Goal: Task Accomplishment & Management: Manage account settings

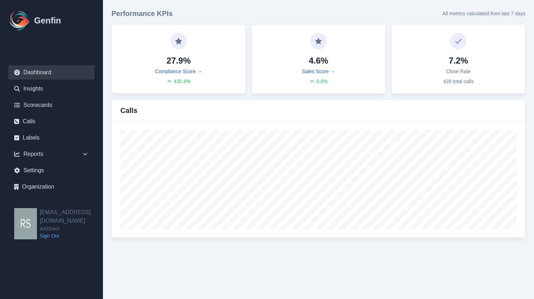
click at [52, 113] on ul "Dashboard Insights Scorecards Calls Labels Reports Sales Compliance Agents Rule…" at bounding box center [52, 129] width 86 height 129
click at [43, 117] on link "Calls" at bounding box center [52, 121] width 86 height 14
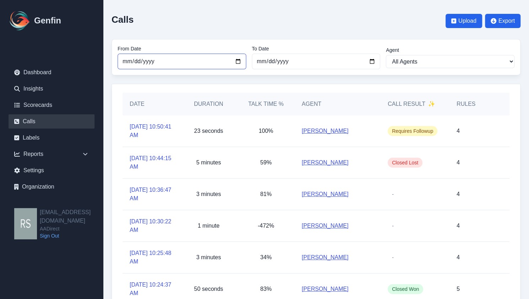
click at [236, 67] on input "[DATE]" at bounding box center [182, 62] width 129 height 16
click at [237, 63] on input "[DATE]" at bounding box center [182, 62] width 129 height 16
type input "[DATE]"
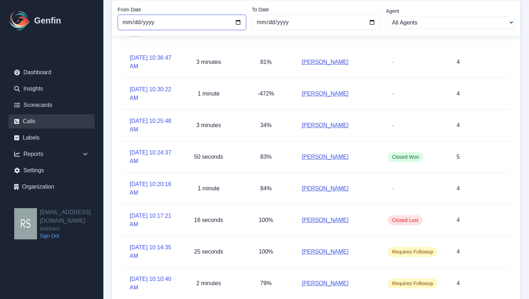
scroll to position [131, 0]
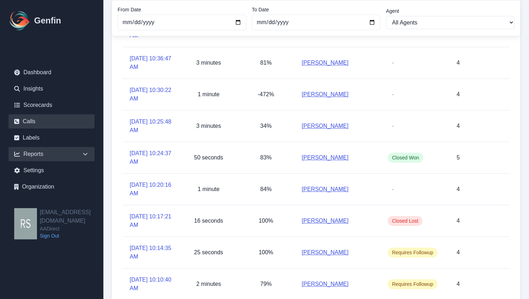
click at [77, 151] on div "Reports" at bounding box center [52, 154] width 86 height 14
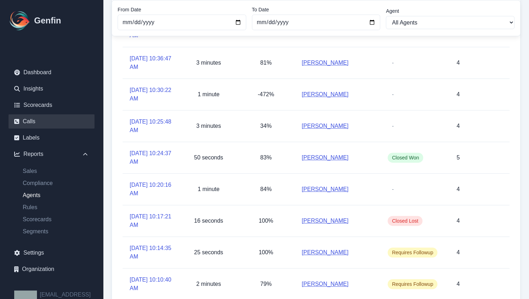
click at [39, 192] on link "Agents" at bounding box center [55, 195] width 77 height 9
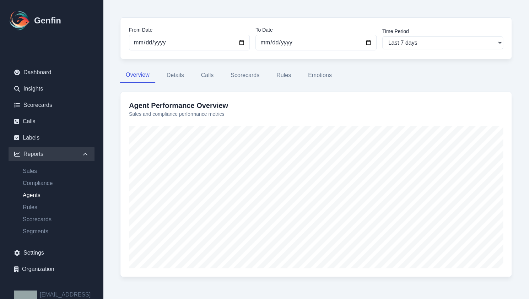
scroll to position [33, 0]
click at [203, 78] on button "Calls" at bounding box center [207, 75] width 24 height 15
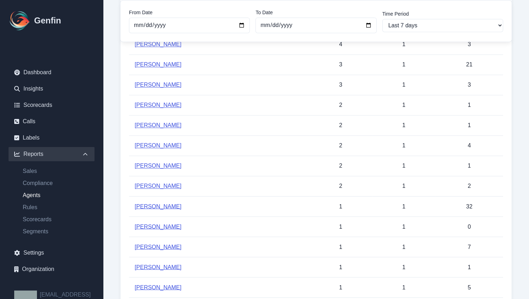
scroll to position [596, 0]
click at [158, 63] on link "[PERSON_NAME]" at bounding box center [158, 65] width 47 height 6
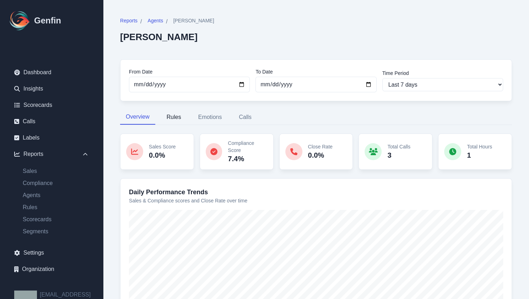
click at [184, 117] on button "Rules" at bounding box center [174, 117] width 26 height 15
select select "144"
select select "170"
select select "1110"
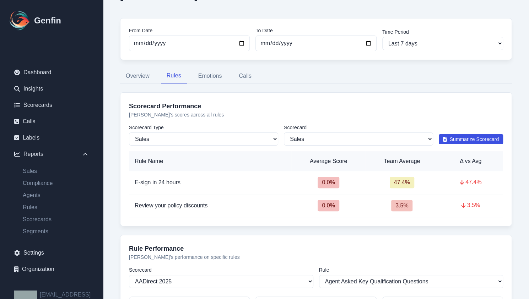
scroll to position [31, 0]
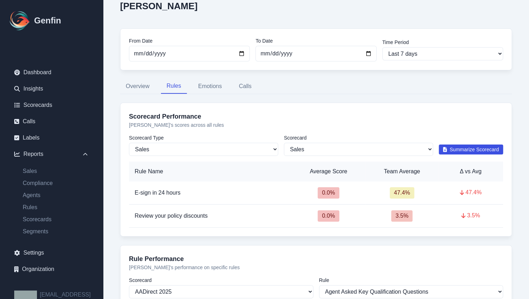
click at [246, 94] on div "Reports / Agents / Tracey Engel Tracey Engel From Date 2025-08-20 To Date 2025-…" at bounding box center [315, 215] width 409 height 474
click at [245, 87] on button "Calls" at bounding box center [245, 86] width 24 height 15
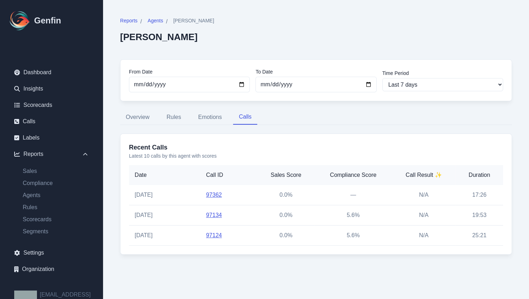
scroll to position [0, 0]
click at [144, 235] on td "[DATE]" at bounding box center [165, 235] width 72 height 20
click at [217, 233] on link "97124" at bounding box center [215, 235] width 16 height 6
click at [157, 17] on span "Agents" at bounding box center [155, 20] width 16 height 7
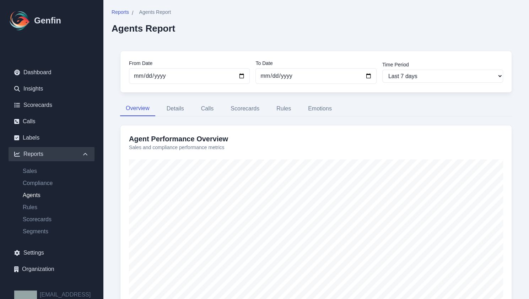
scroll to position [36, 0]
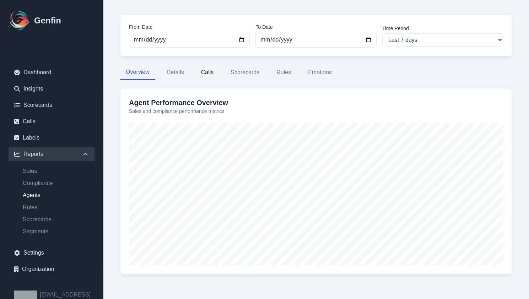
click at [210, 78] on button "Calls" at bounding box center [207, 72] width 24 height 15
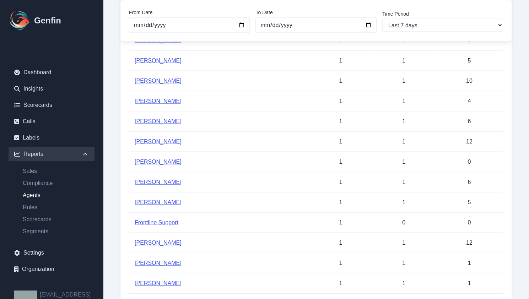
scroll to position [878, 0]
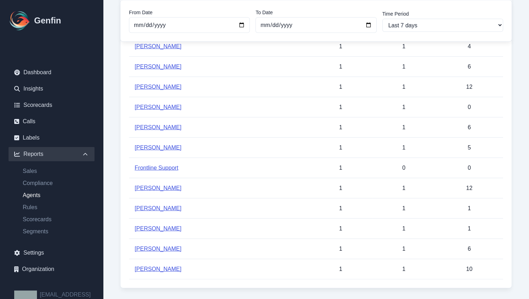
click at [163, 246] on link "[PERSON_NAME]" at bounding box center [158, 249] width 47 height 6
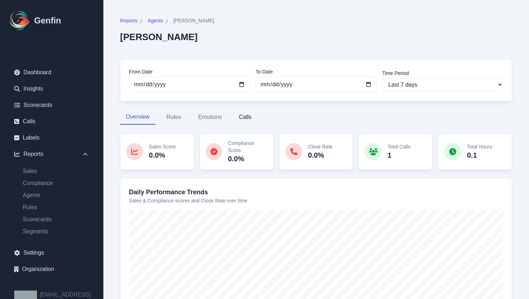
click at [241, 115] on button "Calls" at bounding box center [245, 117] width 24 height 15
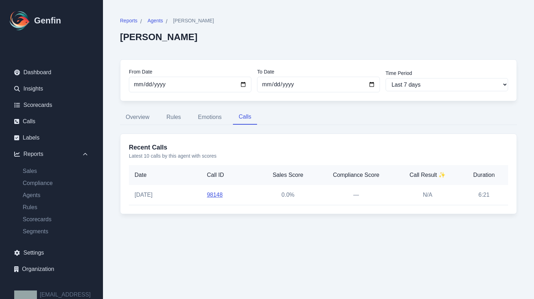
click at [208, 195] on link "98148" at bounding box center [215, 195] width 16 height 6
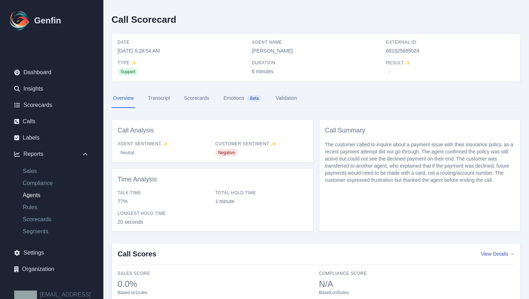
click at [29, 196] on link "Agents" at bounding box center [55, 195] width 77 height 9
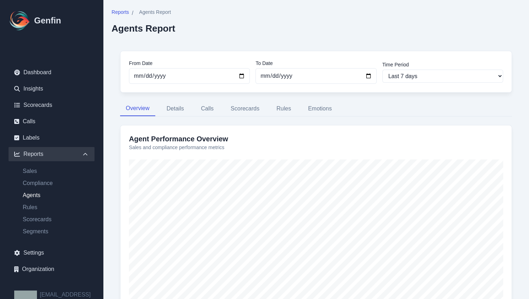
scroll to position [36, 0]
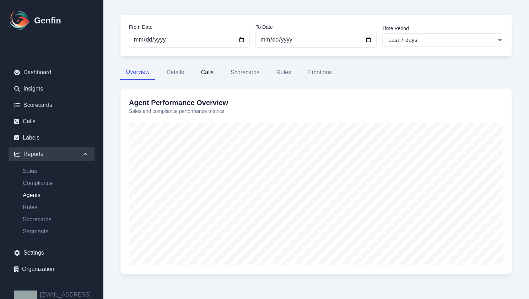
click at [209, 75] on button "Calls" at bounding box center [207, 72] width 24 height 15
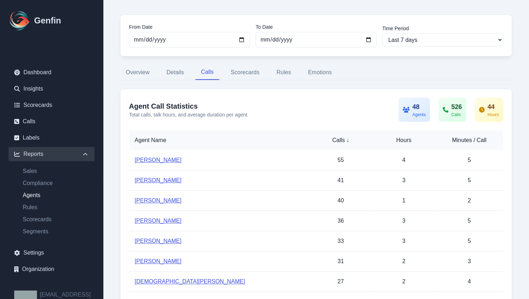
click at [165, 138] on div "Agent Name" at bounding box center [219, 140] width 169 height 9
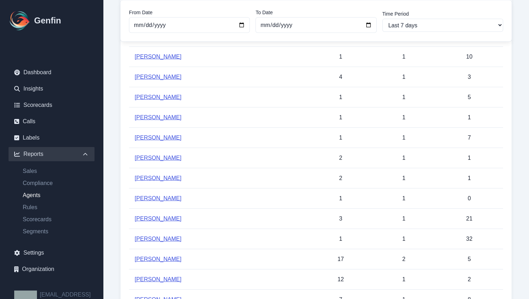
scroll to position [847, 0]
click at [164, 115] on link "Omar Balboa" at bounding box center [158, 118] width 47 height 6
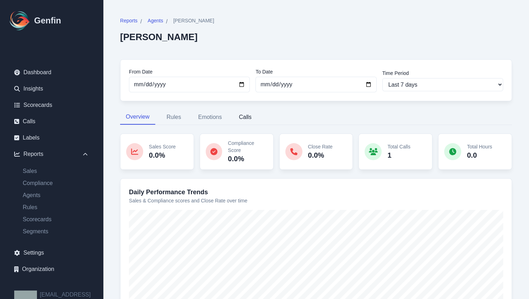
click at [242, 110] on button "Calls" at bounding box center [245, 117] width 24 height 15
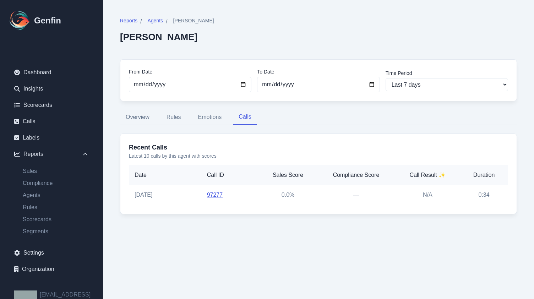
click at [212, 192] on link "97277" at bounding box center [215, 195] width 16 height 6
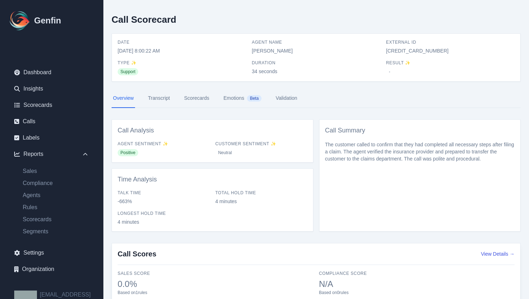
click at [192, 21] on div "Call Scorecard" at bounding box center [315, 21] width 409 height 25
click at [297, 113] on div "Overview Transcript Scorecards Emotions Beta Validation Call Analysis Agent Sen…" at bounding box center [315, 160] width 409 height 143
click at [290, 102] on link "Validation" at bounding box center [286, 98] width 24 height 19
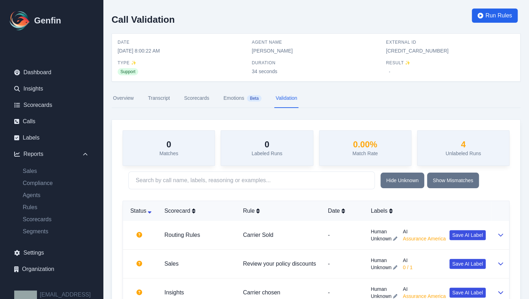
click at [131, 101] on link "Overview" at bounding box center [122, 98] width 23 height 19
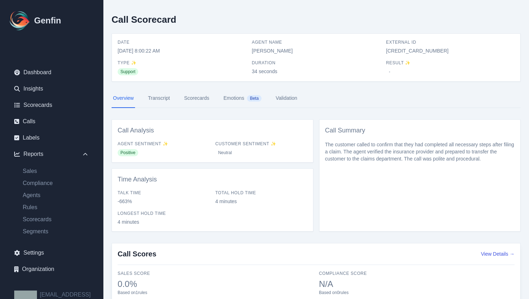
click at [168, 29] on div "Call Scorecard" at bounding box center [315, 21] width 409 height 25
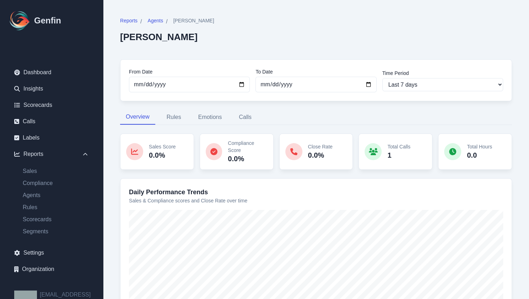
click at [160, 26] on div "Reports / Agents / Omar Balboa Omar Balboa" at bounding box center [167, 29] width 94 height 25
click at [156, 22] on span "Agents" at bounding box center [155, 20] width 16 height 7
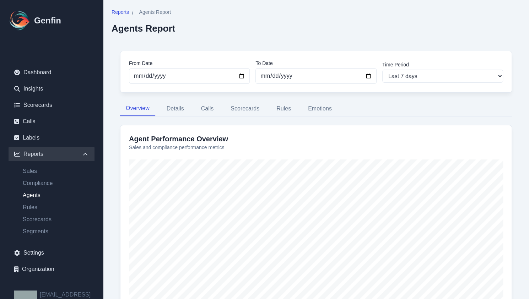
scroll to position [36, 0]
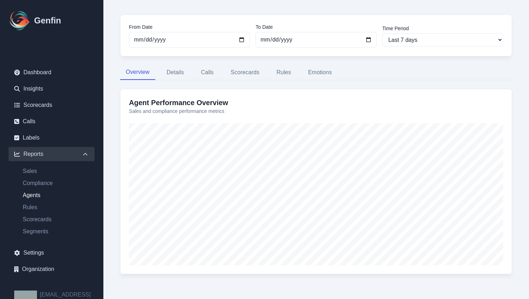
click at [37, 192] on link "Agents" at bounding box center [55, 195] width 77 height 9
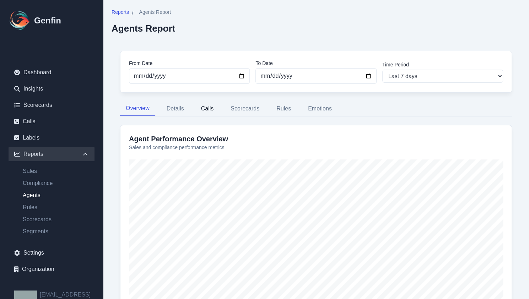
click at [207, 112] on button "Calls" at bounding box center [207, 108] width 24 height 15
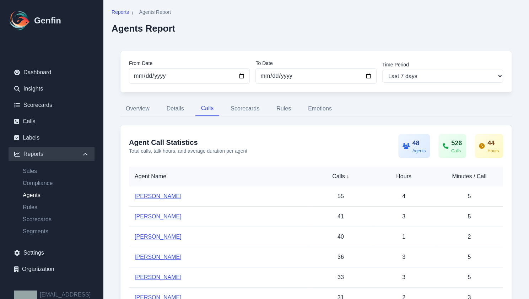
click at [171, 198] on link "Jennifer Zamora" at bounding box center [158, 196] width 47 height 6
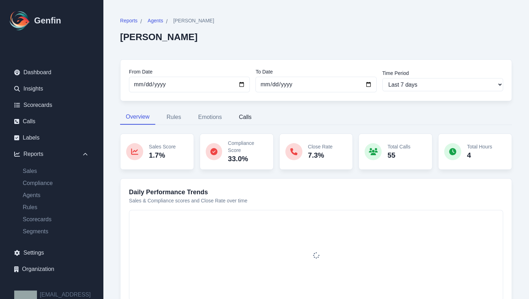
click at [248, 123] on button "Calls" at bounding box center [245, 117] width 24 height 15
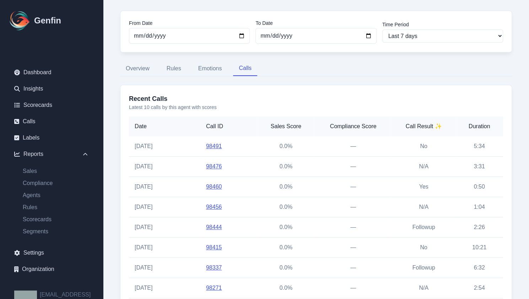
scroll to position [62, 0]
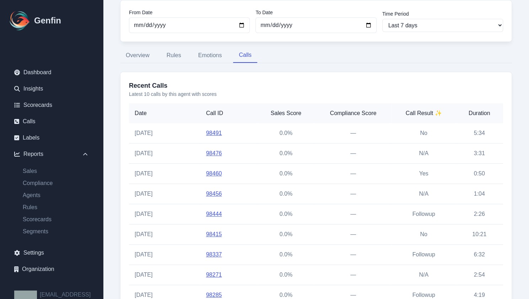
click at [213, 211] on link "98444" at bounding box center [214, 214] width 16 height 6
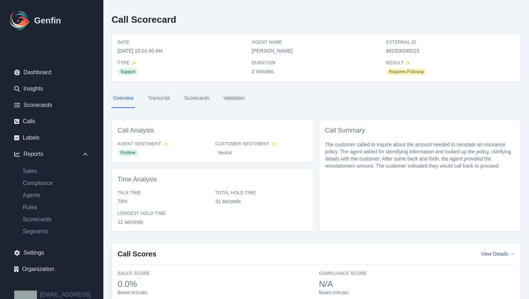
click at [189, 96] on link "Scorecards" at bounding box center [196, 98] width 28 height 19
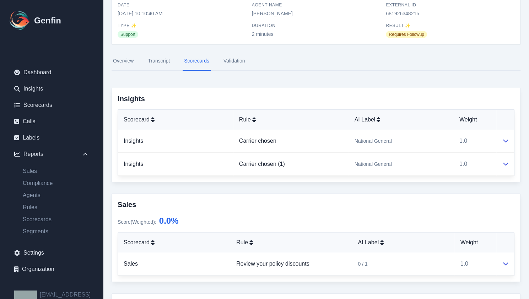
scroll to position [37, 0]
click at [229, 69] on link "Validation" at bounding box center [234, 61] width 24 height 19
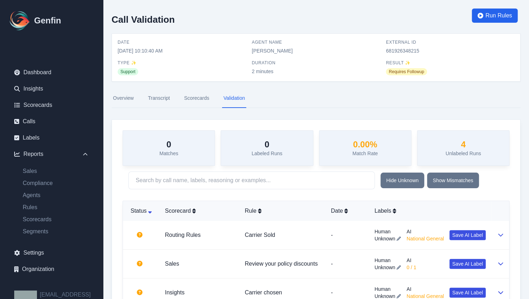
click at [121, 102] on link "Overview" at bounding box center [122, 98] width 23 height 19
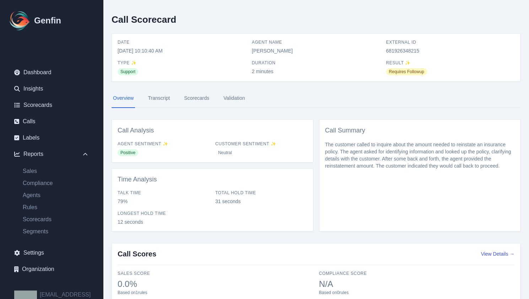
scroll to position [75, 0]
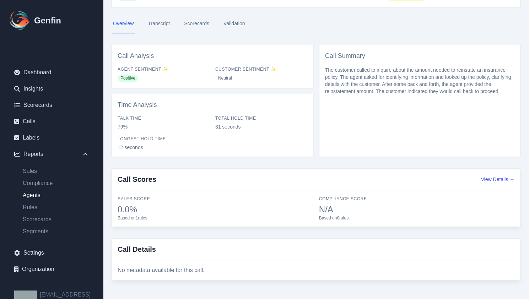
click at [35, 196] on link "Agents" at bounding box center [55, 195] width 77 height 9
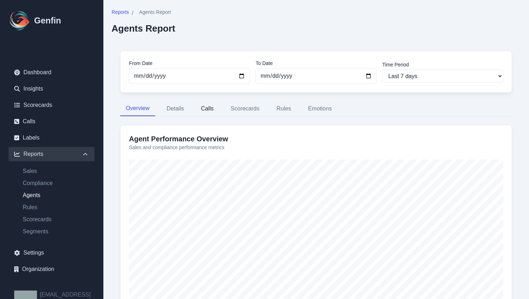
click at [197, 110] on button "Calls" at bounding box center [207, 108] width 24 height 15
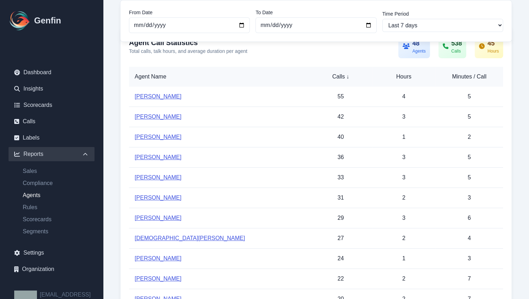
scroll to position [100, 0]
click at [152, 174] on link "[PERSON_NAME]" at bounding box center [158, 177] width 47 height 6
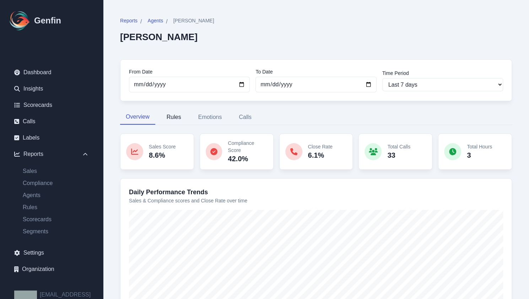
click at [178, 120] on button "Rules" at bounding box center [174, 117] width 26 height 15
select select "144"
select select "170"
select select "1110"
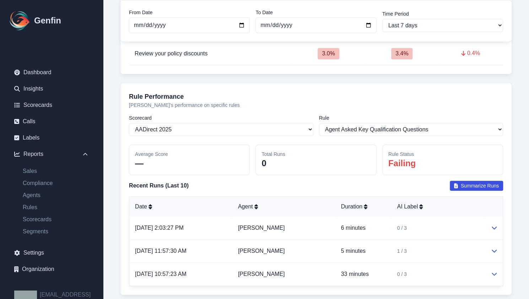
scroll to position [212, 0]
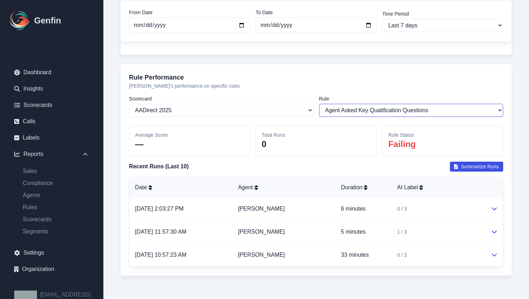
click at [433, 110] on select "Select a rule Agent Asked Key Qualification Questions Agent Offered Renters TCP…" at bounding box center [411, 110] width 184 height 13
click at [357, 100] on label "Rule" at bounding box center [411, 98] width 184 height 7
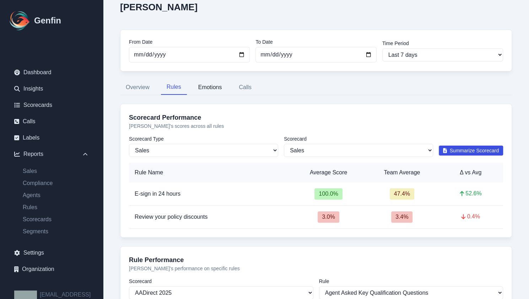
click at [206, 87] on button "Emotions" at bounding box center [209, 87] width 35 height 15
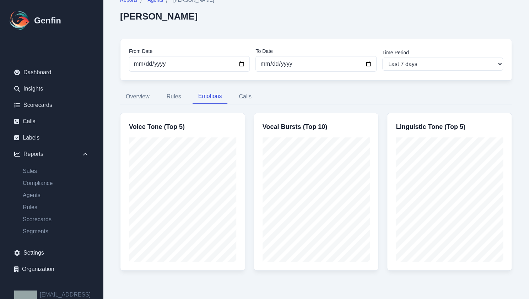
scroll to position [20, 0]
click at [246, 99] on button "Calls" at bounding box center [245, 97] width 24 height 15
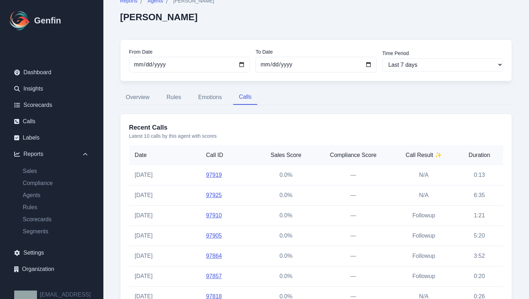
click at [213, 175] on link "97919" at bounding box center [214, 175] width 16 height 6
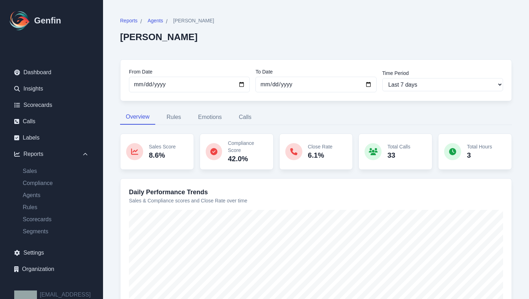
scroll to position [19, 0]
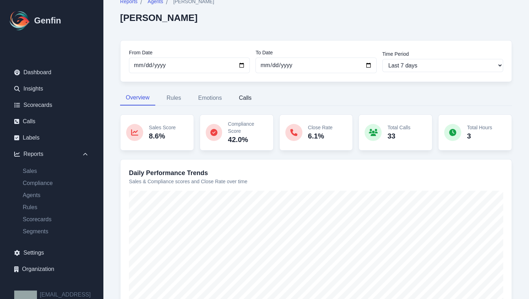
click at [252, 99] on button "Calls" at bounding box center [245, 98] width 24 height 15
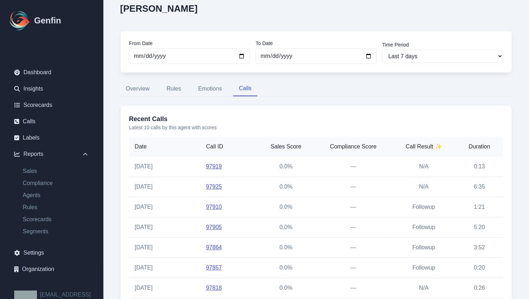
scroll to position [112, 0]
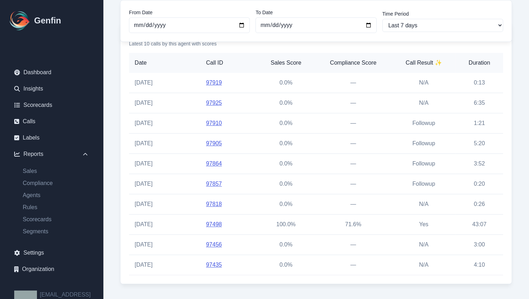
click at [206, 222] on link "97498" at bounding box center [214, 224] width 16 height 6
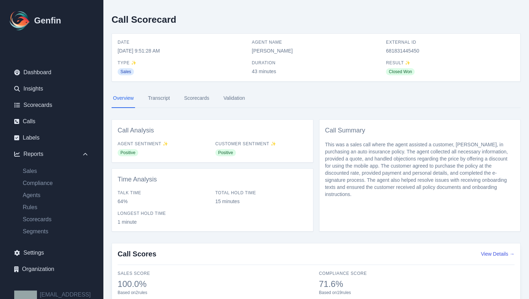
click at [145, 98] on nav "Overview Transcript Scorecards Validation" at bounding box center [315, 98] width 409 height 19
click at [196, 99] on link "Scorecards" at bounding box center [196, 98] width 28 height 19
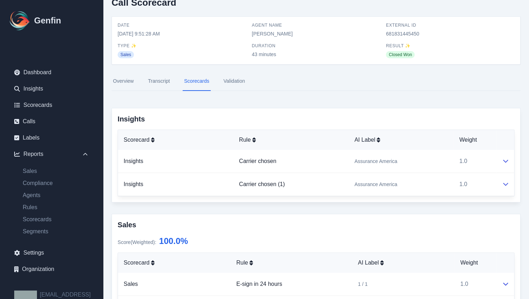
scroll to position [18, 0]
click at [131, 82] on link "Overview" at bounding box center [122, 80] width 23 height 19
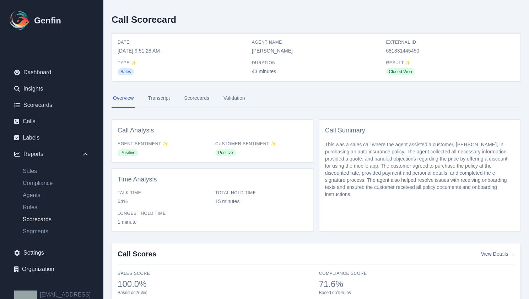
click at [35, 220] on link "Scorecards" at bounding box center [55, 219] width 77 height 9
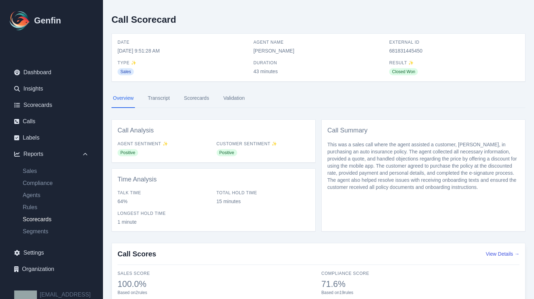
select select "14"
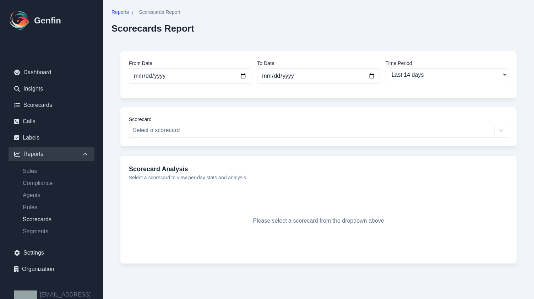
click at [174, 138] on div "Scorecard Select a scorecard" at bounding box center [318, 127] width 397 height 40
click at [183, 132] on div at bounding box center [312, 130] width 358 height 10
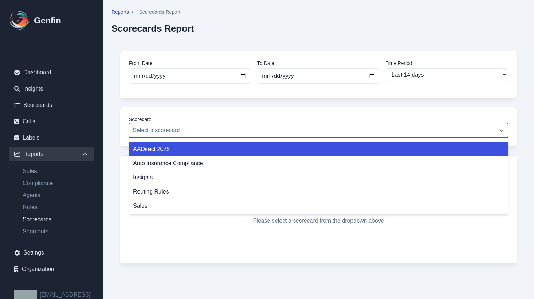
click at [167, 147] on div "AADirect 2025" at bounding box center [318, 149] width 379 height 14
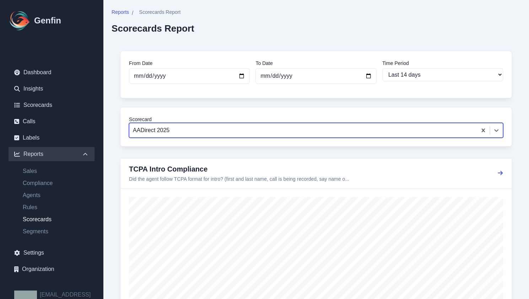
click at [501, 171] on icon "button" at bounding box center [500, 173] width 6 height 6
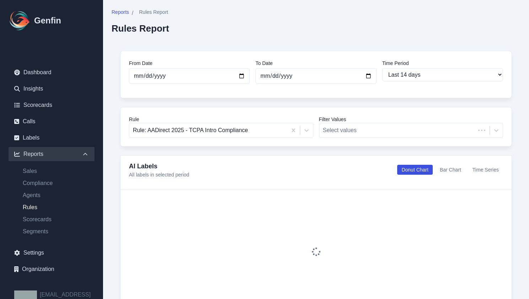
select select "14"
click at [119, 9] on span "Reports" at bounding box center [119, 12] width 17 height 7
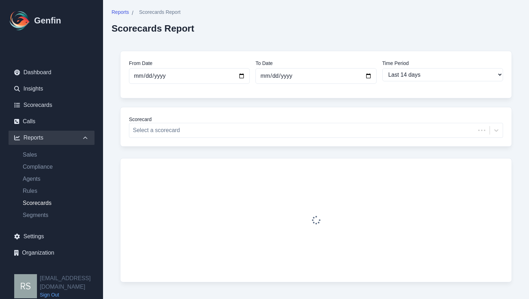
select select "14"
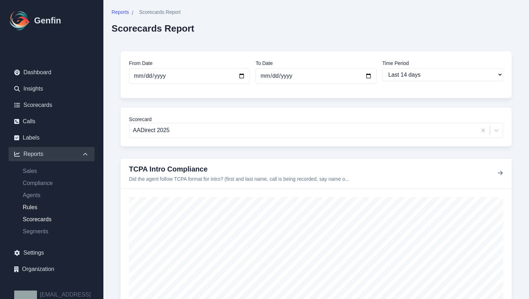
click at [50, 204] on link "Rules" at bounding box center [55, 207] width 77 height 9
select select "14"
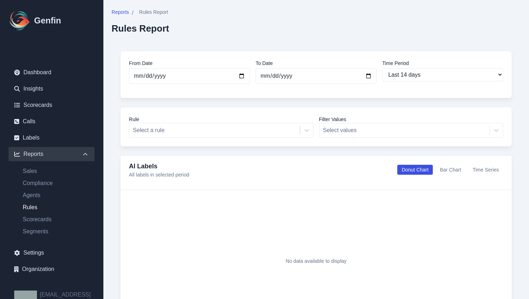
click at [49, 189] on ul "Sales Compliance Agents Rules Scorecards Segments" at bounding box center [52, 201] width 86 height 69
click at [40, 194] on link "Agents" at bounding box center [55, 195] width 77 height 9
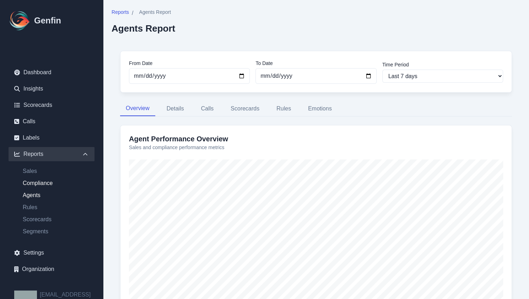
click at [42, 186] on link "Compliance" at bounding box center [55, 183] width 77 height 9
click at [42, 174] on link "Sales" at bounding box center [55, 171] width 77 height 9
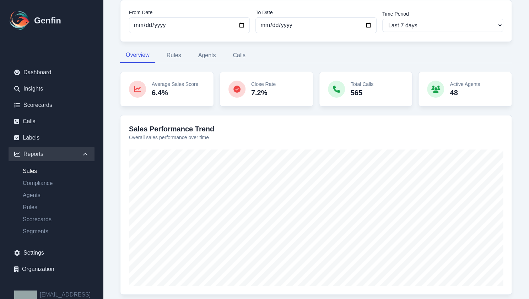
scroll to position [51, 0]
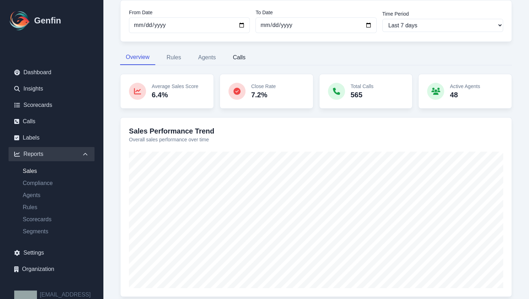
click at [237, 62] on button "Calls" at bounding box center [239, 57] width 24 height 15
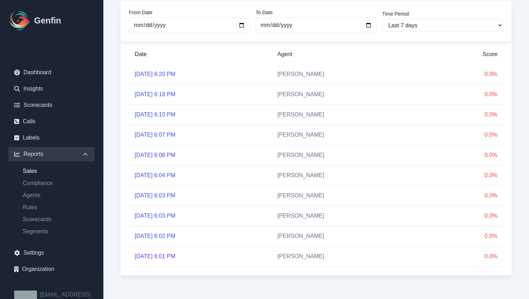
scroll to position [0, 0]
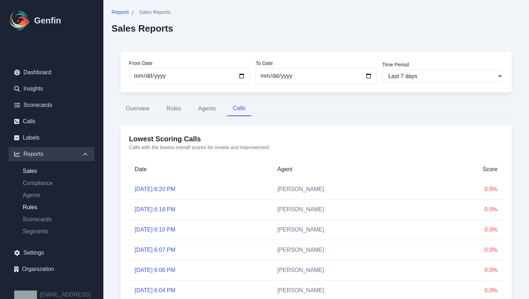
click at [38, 206] on link "Rules" at bounding box center [55, 207] width 77 height 9
select select "14"
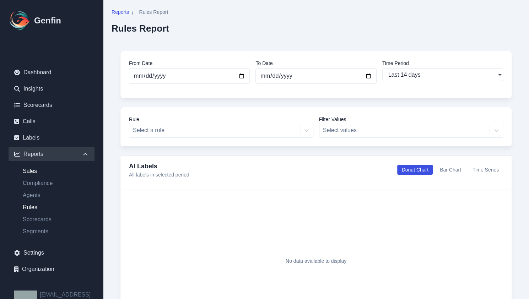
click at [52, 171] on link "Sales" at bounding box center [55, 171] width 77 height 9
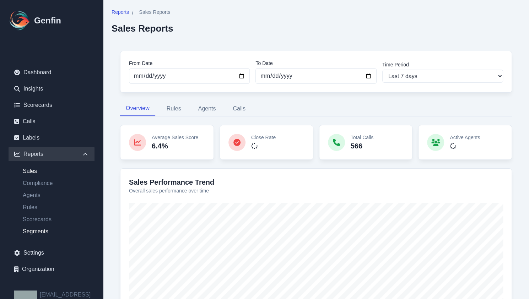
click at [45, 232] on link "Segments" at bounding box center [55, 231] width 77 height 9
select select "14"
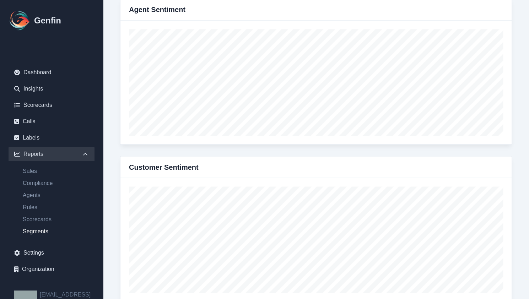
scroll to position [743, 0]
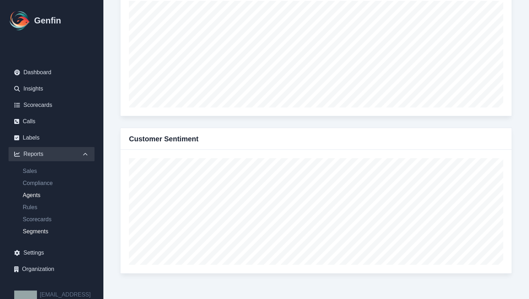
click at [38, 193] on link "Agents" at bounding box center [55, 195] width 77 height 9
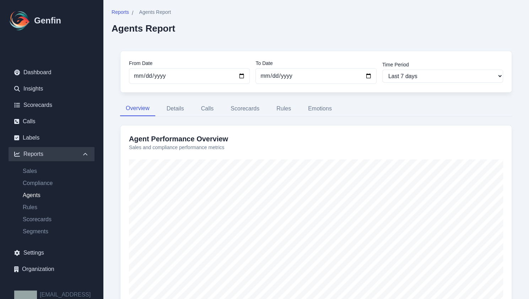
click at [190, 109] on nav "Overview Details Calls Scorecards Rules Emotions" at bounding box center [316, 108] width 392 height 15
click at [183, 109] on button "Details" at bounding box center [175, 108] width 29 height 15
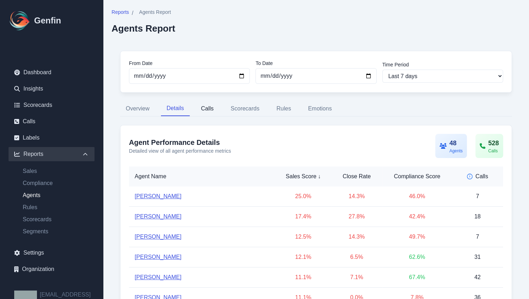
click at [212, 108] on button "Calls" at bounding box center [207, 108] width 24 height 15
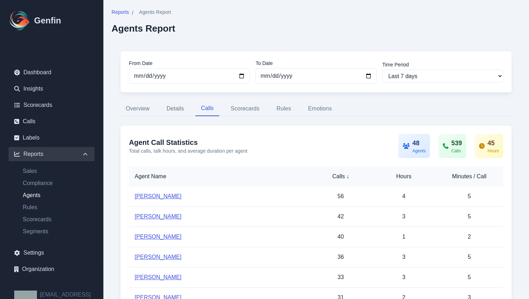
scroll to position [1, 0]
click at [251, 110] on button "Scorecards" at bounding box center [245, 107] width 40 height 15
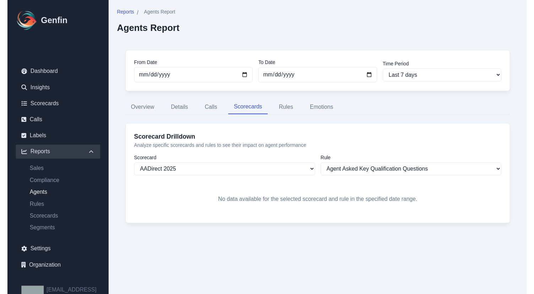
scroll to position [0, 0]
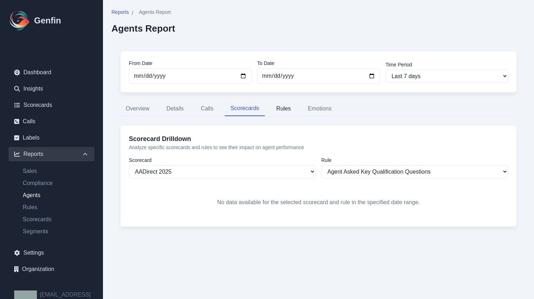
click at [275, 111] on button "Rules" at bounding box center [284, 108] width 26 height 15
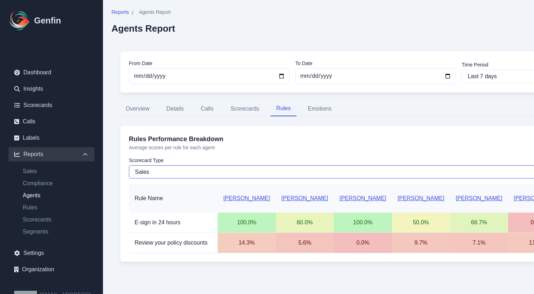
click at [242, 167] on select "Sales Compliance" at bounding box center [375, 171] width 493 height 13
select select "compliance"
click at [129, 165] on select "Sales Compliance" at bounding box center [375, 171] width 493 height 13
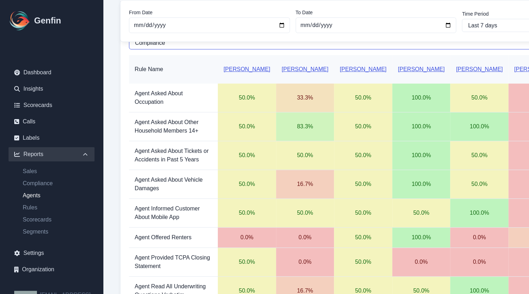
scroll to position [129, 0]
click at [241, 71] on link "[PERSON_NAME]" at bounding box center [246, 69] width 47 height 6
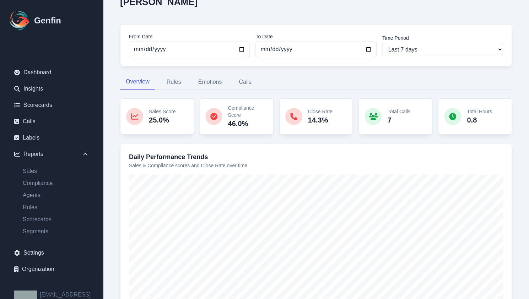
scroll to position [86, 0]
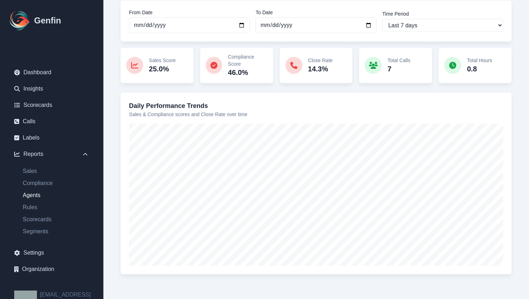
click at [33, 194] on link "Agents" at bounding box center [55, 195] width 77 height 9
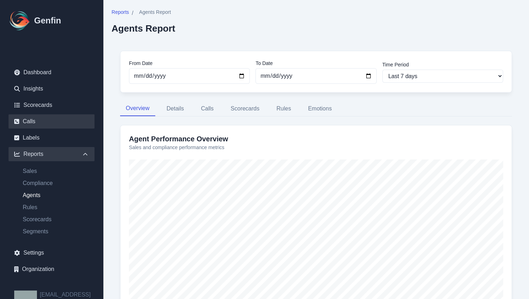
click at [40, 123] on link "Calls" at bounding box center [52, 121] width 86 height 14
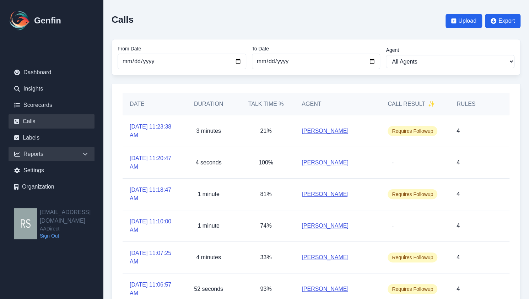
click at [74, 152] on div "Reports" at bounding box center [52, 154] width 86 height 14
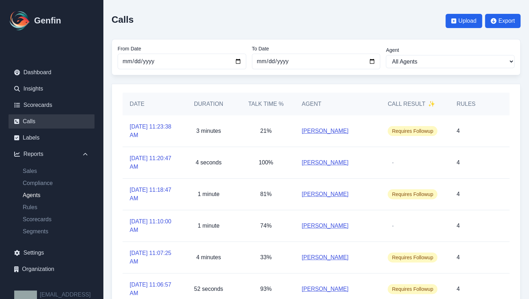
click at [37, 191] on link "Agents" at bounding box center [55, 195] width 77 height 9
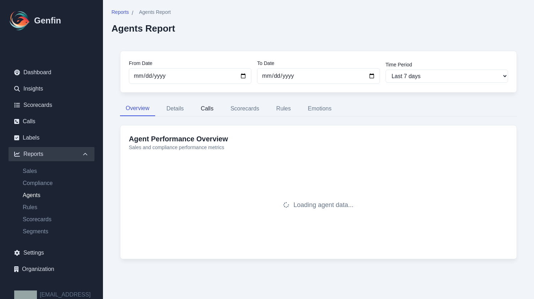
click at [200, 103] on button "Calls" at bounding box center [207, 108] width 24 height 15
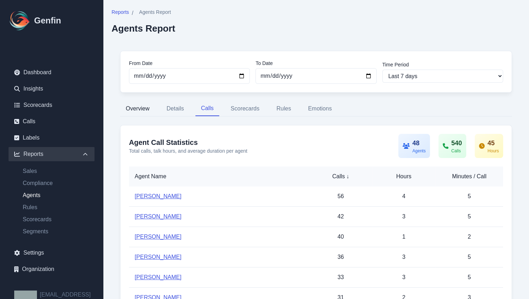
click at [145, 102] on button "Overview" at bounding box center [137, 108] width 35 height 15
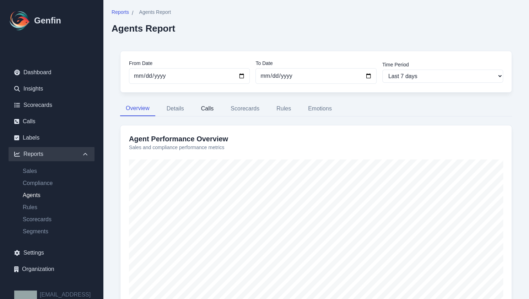
click at [201, 108] on button "Calls" at bounding box center [207, 108] width 24 height 15
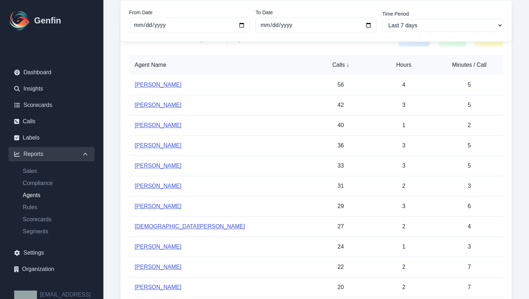
scroll to position [111, 0]
click at [162, 123] on link "[PERSON_NAME]" at bounding box center [158, 126] width 47 height 6
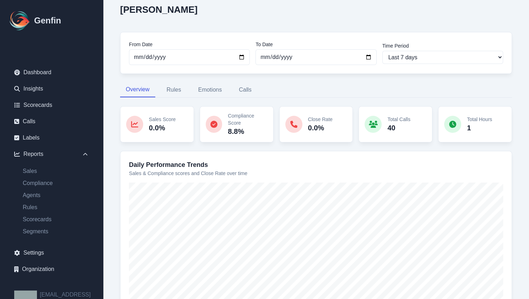
scroll to position [19, 0]
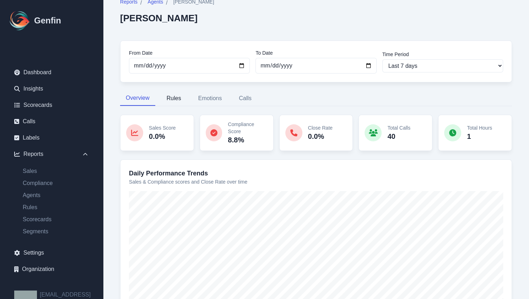
click at [176, 97] on button "Rules" at bounding box center [174, 98] width 26 height 15
select select "144"
select select "170"
select select "1110"
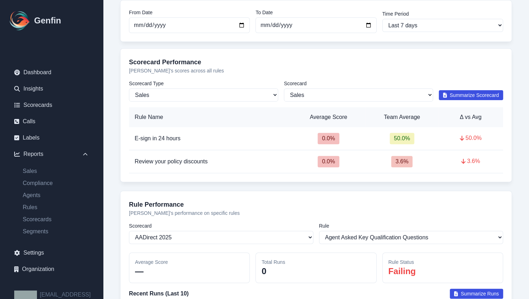
scroll to position [86, 0]
click at [260, 98] on select "Sales Compliance" at bounding box center [203, 94] width 149 height 13
click at [322, 97] on select "All Scorecards Sales" at bounding box center [358, 94] width 149 height 13
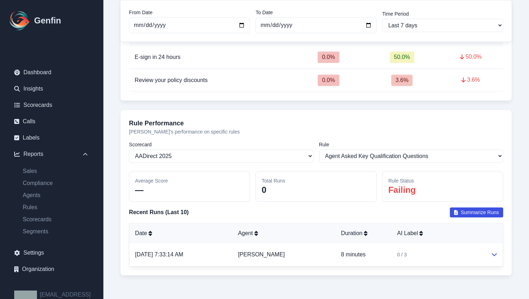
scroll to position [0, 0]
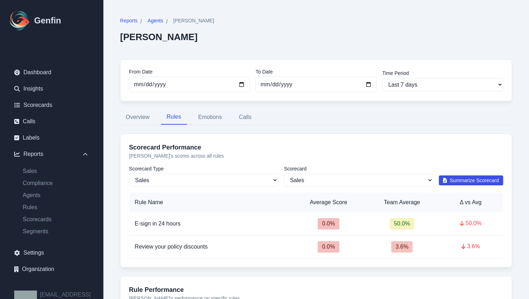
click at [158, 17] on span "Agents" at bounding box center [155, 20] width 16 height 7
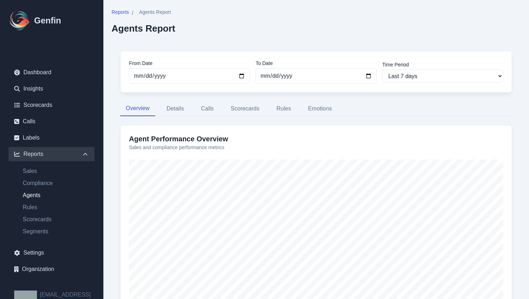
scroll to position [36, 0]
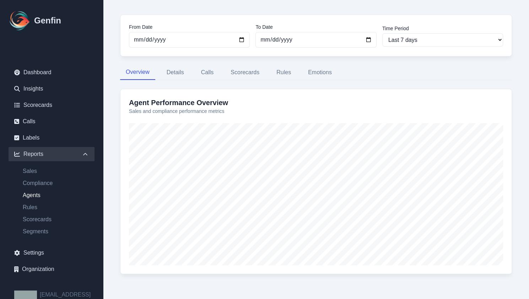
click at [206, 80] on div "From Date [DATE] To Date [DATE] Time Period Last 7 days Last 14 days Last 30 da…" at bounding box center [315, 148] width 409 height 285
click at [205, 72] on button "Calls" at bounding box center [207, 72] width 24 height 15
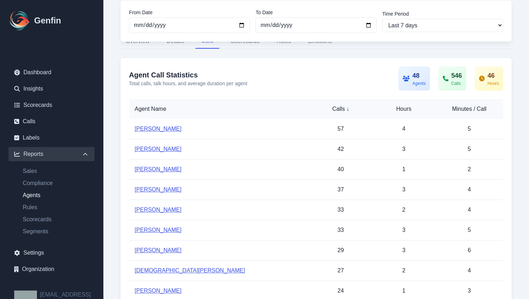
scroll to position [68, 0]
click at [158, 208] on link "[PERSON_NAME]" at bounding box center [158, 209] width 47 height 6
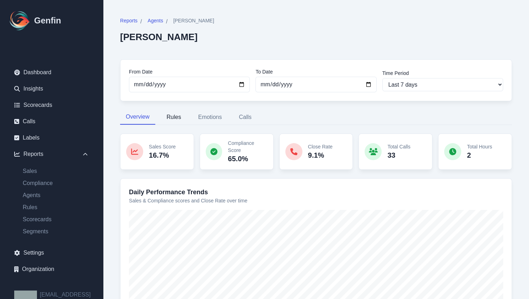
click at [181, 116] on button "Rules" at bounding box center [174, 117] width 26 height 15
select select "144"
select select "170"
select select "1110"
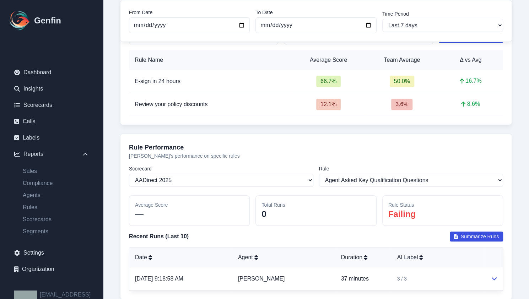
scroll to position [166, 0]
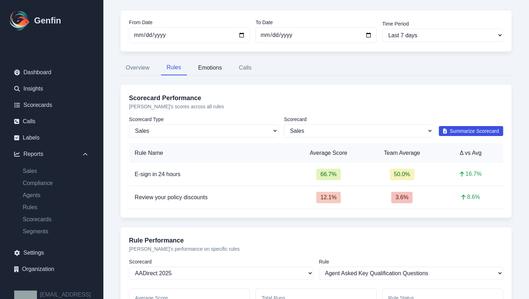
click at [207, 71] on button "Emotions" at bounding box center [209, 67] width 35 height 15
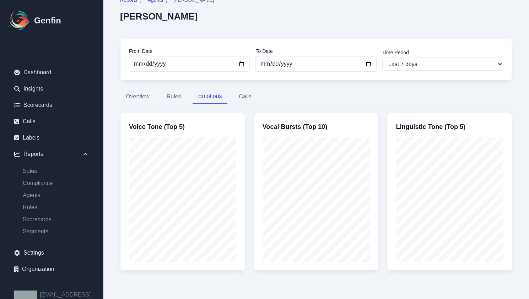
scroll to position [20, 0]
click at [255, 95] on button "Calls" at bounding box center [245, 97] width 24 height 15
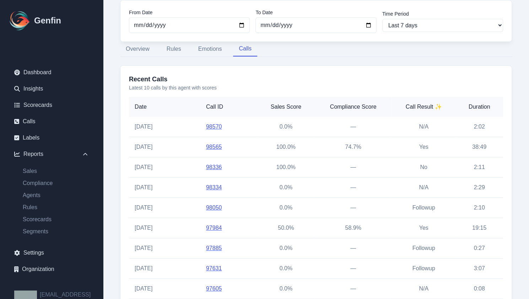
scroll to position [0, 0]
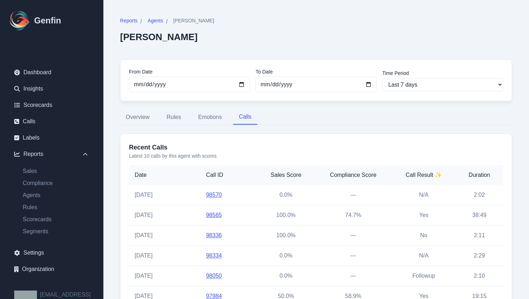
click at [37, 114] on ul "Dashboard Insights Scorecards Calls Labels Reports Sales Compliance Agents Rule…" at bounding box center [52, 170] width 86 height 211
click at [31, 118] on link "Calls" at bounding box center [52, 121] width 86 height 14
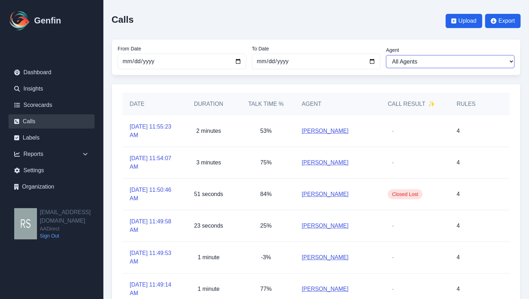
click at [421, 65] on select "All Agents [PERSON_NAME] [PERSON_NAME] [PERSON_NAME] [PERSON_NAME] [PERSON_NAME…" at bounding box center [450, 61] width 129 height 13
select select "[PERSON_NAME]"
click at [386, 55] on select "All Agents [PERSON_NAME] [PERSON_NAME] [PERSON_NAME] [PERSON_NAME] [PERSON_NAME…" at bounding box center [450, 61] width 129 height 13
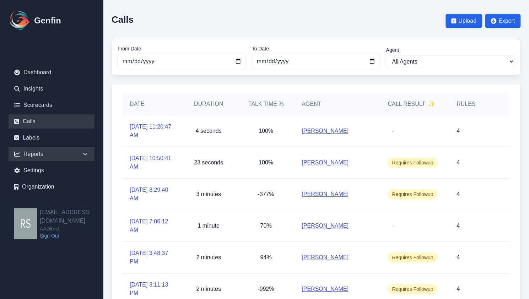
click at [57, 157] on div "Reports" at bounding box center [52, 154] width 86 height 14
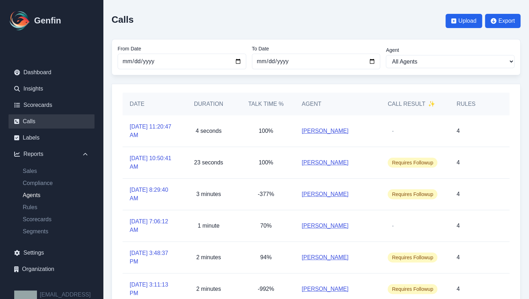
click at [38, 196] on link "Agents" at bounding box center [55, 195] width 77 height 9
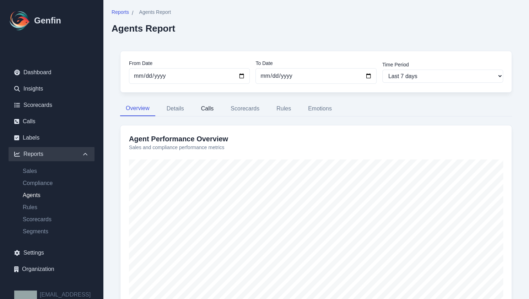
click at [208, 107] on button "Calls" at bounding box center [207, 108] width 24 height 15
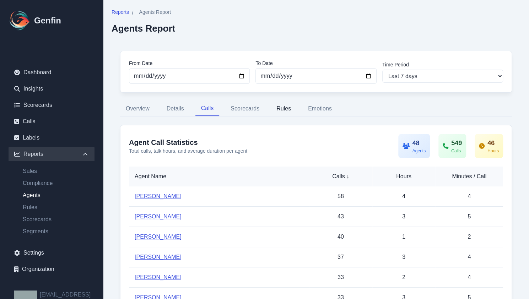
click at [290, 107] on button "Rules" at bounding box center [284, 108] width 26 height 15
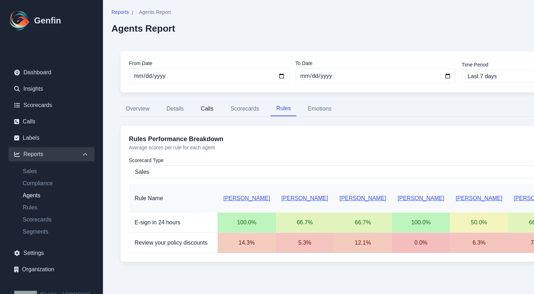
click at [206, 111] on button "Calls" at bounding box center [207, 108] width 24 height 15
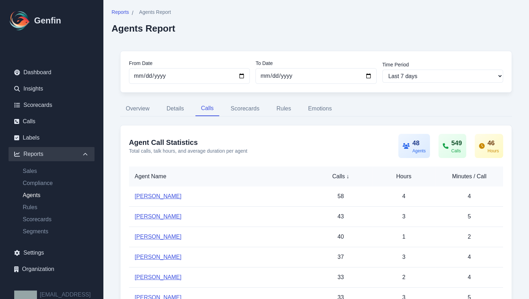
scroll to position [37, 0]
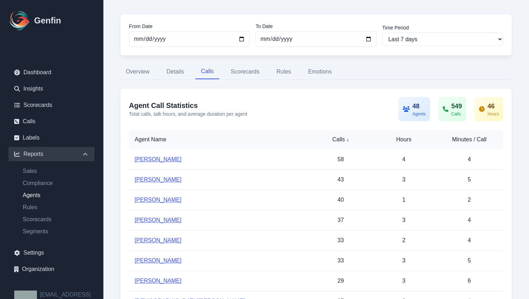
click at [165, 242] on td "[PERSON_NAME]" at bounding box center [219, 240] width 180 height 20
click at [168, 239] on link "[PERSON_NAME]" at bounding box center [158, 240] width 47 height 6
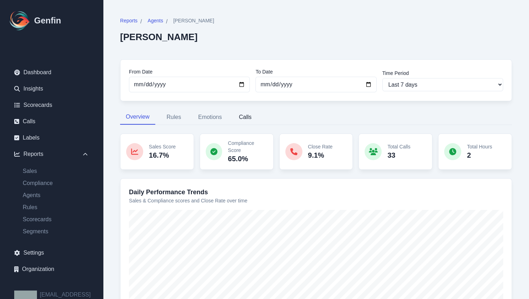
click at [248, 116] on button "Calls" at bounding box center [245, 117] width 24 height 15
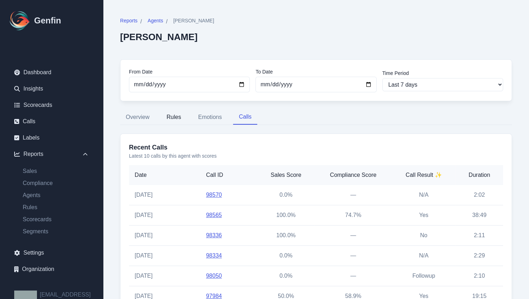
click at [180, 121] on button "Rules" at bounding box center [174, 117] width 26 height 15
select select "144"
select select "170"
select select "1110"
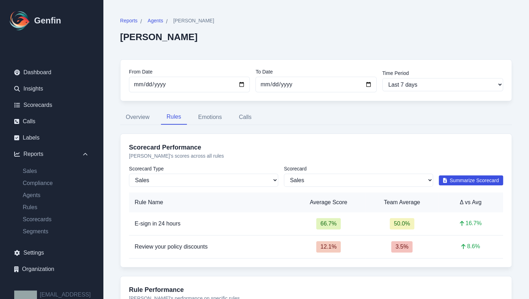
scroll to position [166, 0]
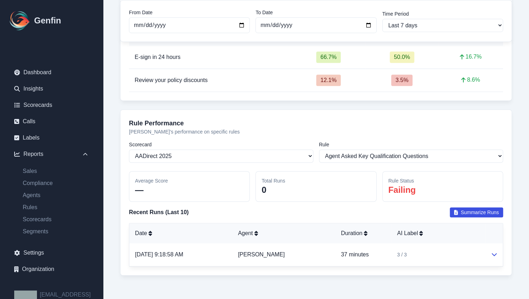
click at [291, 137] on div "Rule Performance [PERSON_NAME] 's performance on specific rules Scorecard Selec…" at bounding box center [316, 192] width 392 height 166
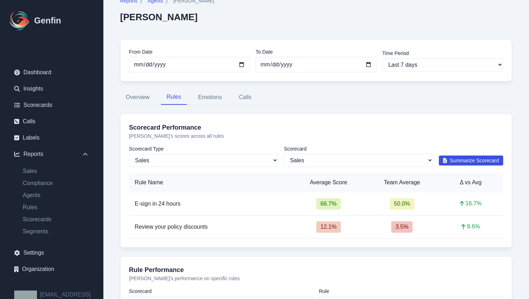
scroll to position [20, 0]
click at [246, 100] on button "Calls" at bounding box center [245, 97] width 24 height 15
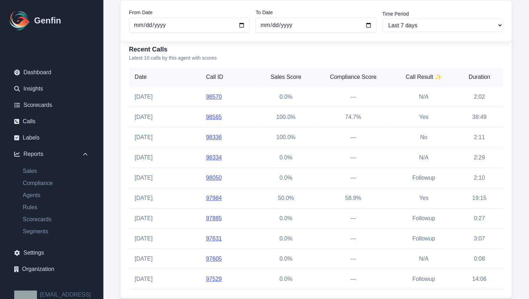
scroll to position [112, 0]
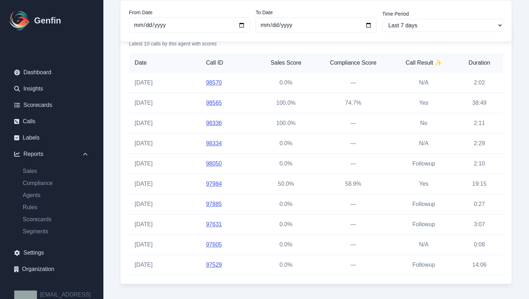
click at [115, 242] on div "Reports / Agents / [PERSON_NAME] [PERSON_NAME] From Date [DATE] To Date [DATE] …" at bounding box center [315, 94] width 409 height 396
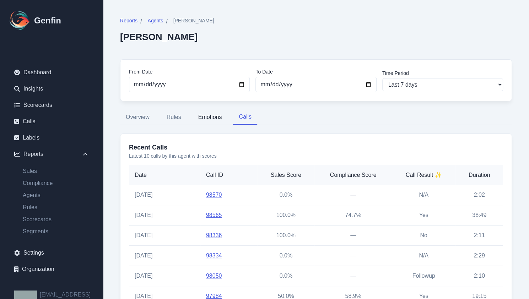
click at [205, 119] on button "Emotions" at bounding box center [209, 117] width 35 height 15
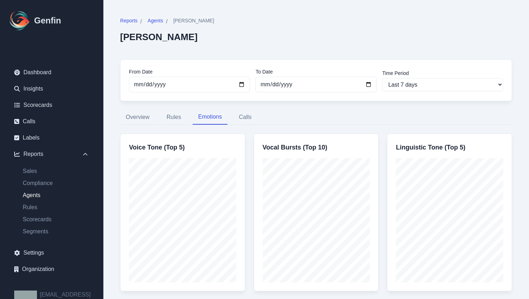
click at [37, 197] on link "Agents" at bounding box center [55, 195] width 77 height 9
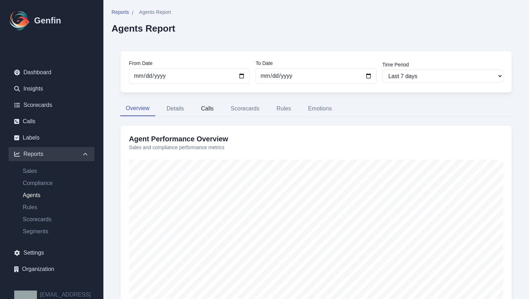
click at [212, 109] on button "Calls" at bounding box center [207, 108] width 24 height 15
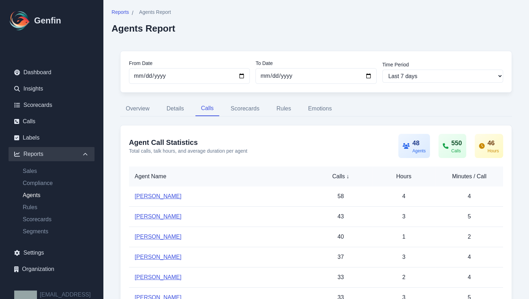
scroll to position [7, 0]
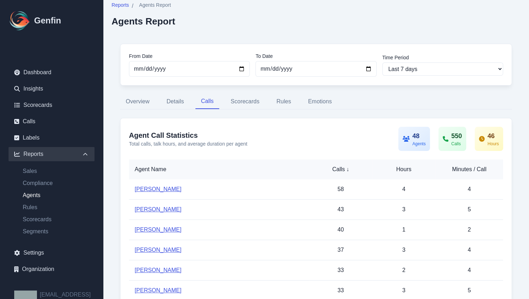
click at [148, 226] on link "[PERSON_NAME]" at bounding box center [158, 229] width 47 height 6
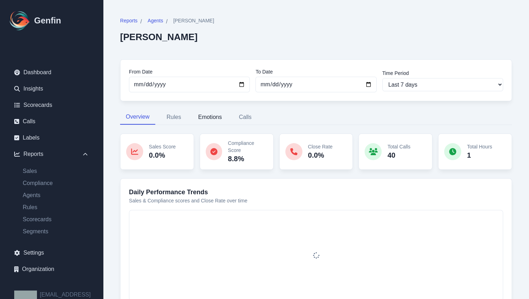
click at [201, 115] on button "Emotions" at bounding box center [209, 117] width 35 height 15
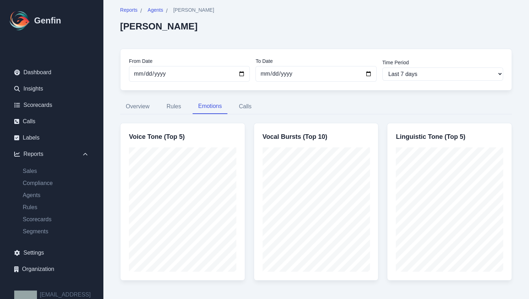
scroll to position [20, 0]
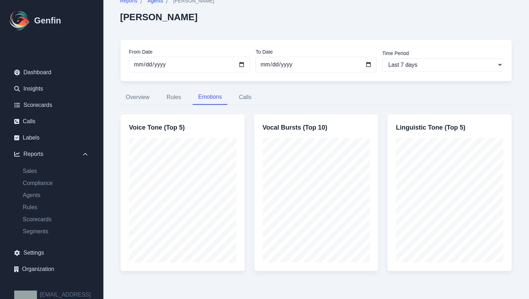
click at [158, 2] on span "Agents" at bounding box center [155, 0] width 16 height 7
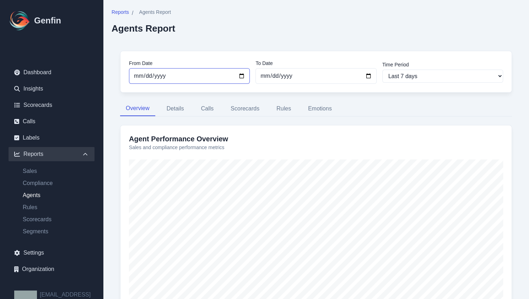
click at [242, 74] on input "[DATE]" at bounding box center [189, 76] width 121 height 16
type input "[DATE]"
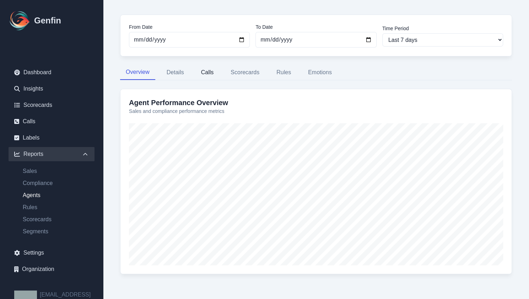
click at [209, 78] on button "Calls" at bounding box center [207, 72] width 24 height 15
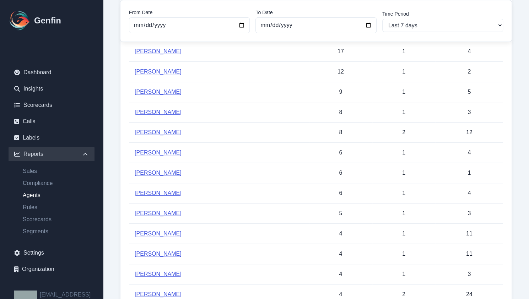
scroll to position [135, 0]
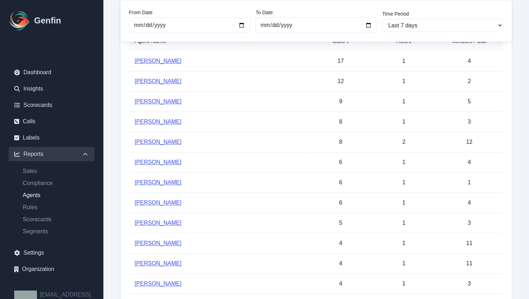
click at [160, 99] on link "[PERSON_NAME]" at bounding box center [158, 101] width 47 height 6
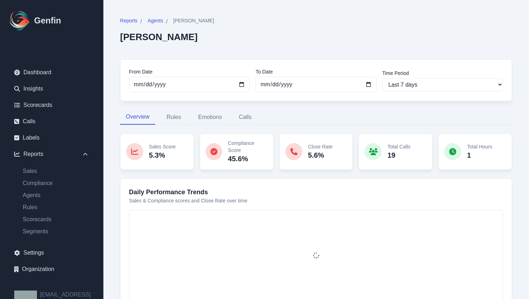
click at [239, 126] on div "Reports / Agents / [PERSON_NAME] [PERSON_NAME] From Date [DATE] To Date [DATE] …" at bounding box center [315, 168] width 409 height 318
click at [243, 117] on button "Calls" at bounding box center [245, 117] width 24 height 15
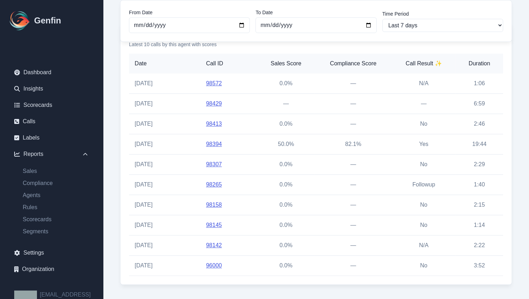
scroll to position [111, 0]
click at [211, 141] on link "98394" at bounding box center [214, 144] width 16 height 6
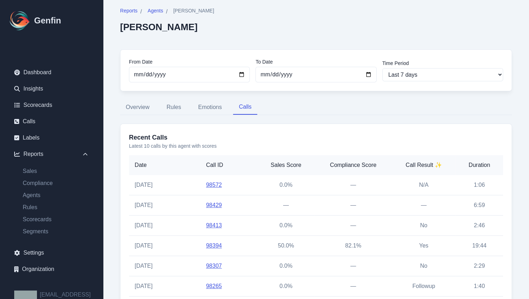
scroll to position [0, 0]
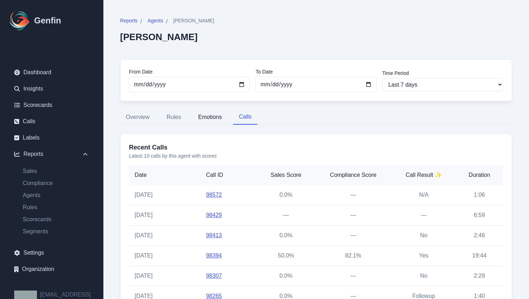
click at [204, 110] on button "Emotions" at bounding box center [209, 117] width 35 height 15
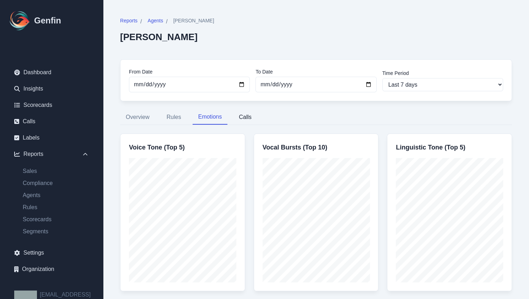
scroll to position [20, 0]
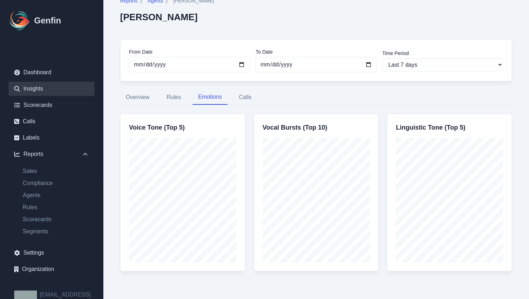
click at [36, 92] on link "Insights" at bounding box center [52, 89] width 86 height 14
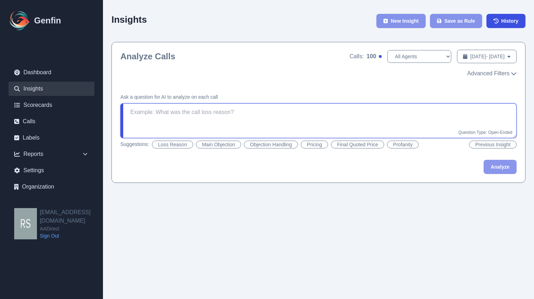
click at [192, 115] on textarea at bounding box center [318, 120] width 396 height 35
click at [41, 119] on link "Calls" at bounding box center [52, 121] width 86 height 14
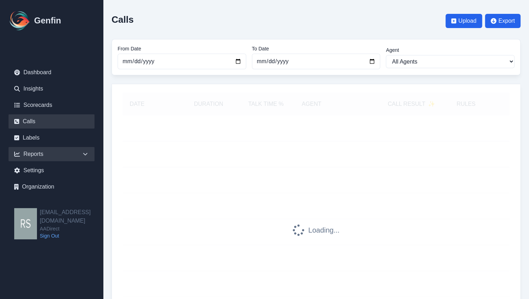
click at [40, 152] on div "Reports" at bounding box center [52, 154] width 86 height 14
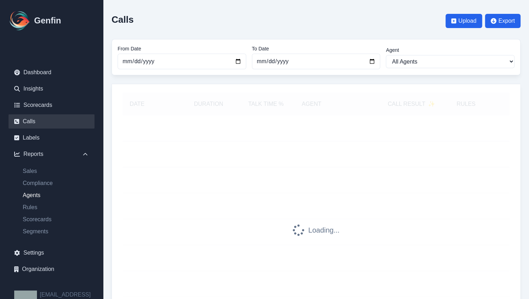
click at [43, 193] on link "Agents" at bounding box center [55, 195] width 77 height 9
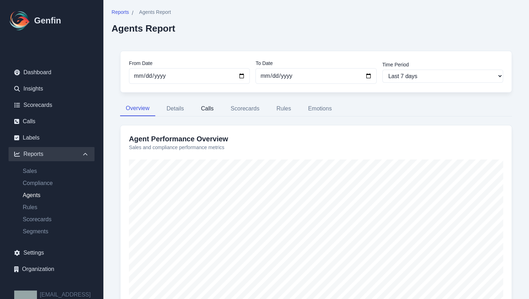
click at [209, 111] on button "Calls" at bounding box center [207, 108] width 24 height 15
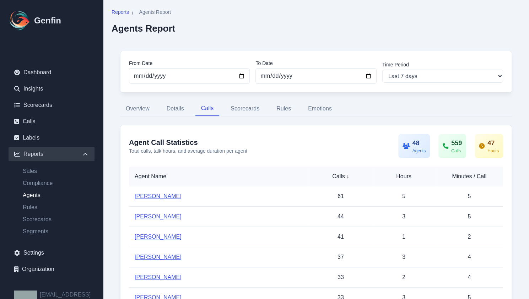
click at [158, 237] on link "[PERSON_NAME]" at bounding box center [158, 237] width 47 height 6
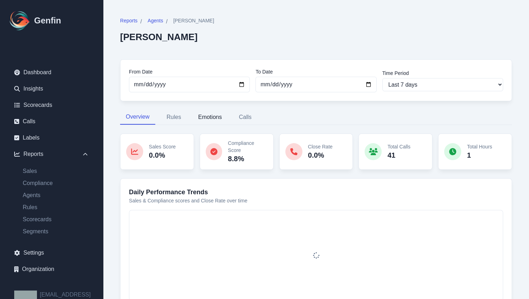
click at [203, 121] on button "Emotions" at bounding box center [209, 117] width 35 height 15
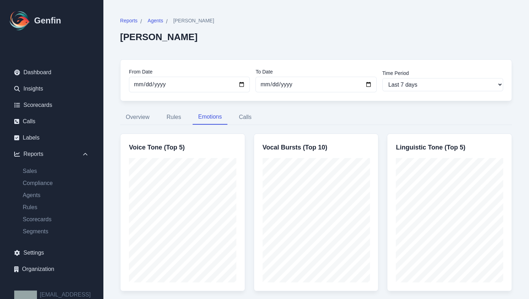
scroll to position [20, 0]
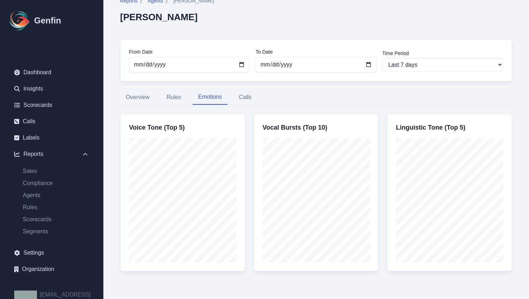
click at [28, 189] on ul "Sales Compliance Agents Rules Scorecards Segments" at bounding box center [52, 201] width 86 height 69
click at [30, 194] on link "Agents" at bounding box center [55, 195] width 77 height 9
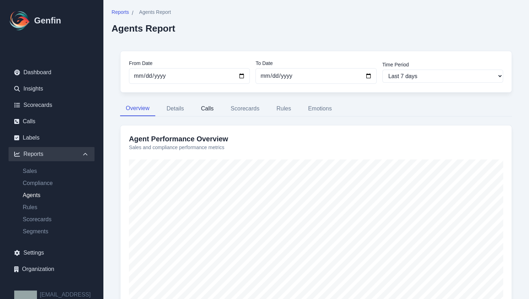
click at [203, 105] on button "Calls" at bounding box center [207, 108] width 24 height 15
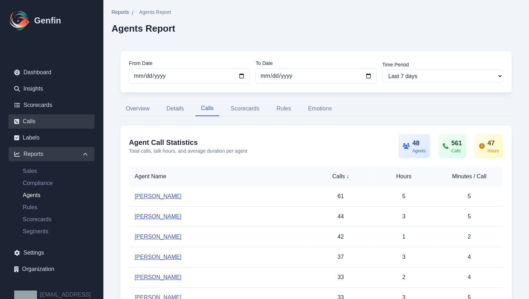
click at [46, 123] on link "Calls" at bounding box center [52, 121] width 86 height 14
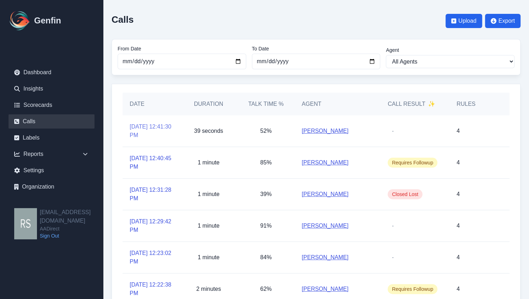
click at [152, 129] on link "[DATE] 12:41:30 PM" at bounding box center [151, 130] width 43 height 17
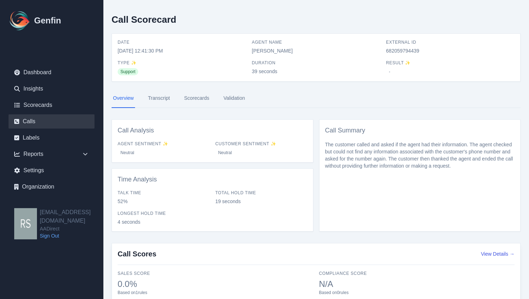
click at [44, 116] on link "Calls" at bounding box center [52, 121] width 86 height 14
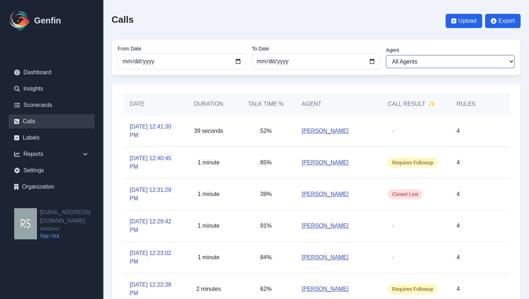
click at [402, 62] on select "All Agents [PERSON_NAME] [PERSON_NAME] [PERSON_NAME] [PERSON_NAME] [PERSON_NAME…" at bounding box center [450, 61] width 129 height 13
select select "[PERSON_NAME]"
click at [386, 55] on select "All Agents [PERSON_NAME] [PERSON_NAME] [PERSON_NAME] [PERSON_NAME] [PERSON_NAME…" at bounding box center [450, 61] width 129 height 13
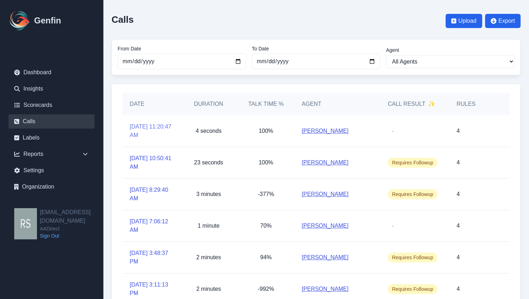
click at [148, 134] on link "[DATE] 11:20:47 AM" at bounding box center [151, 130] width 43 height 17
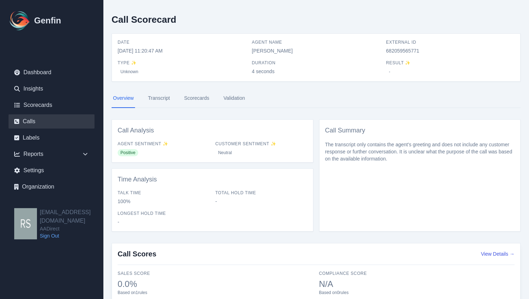
click at [53, 118] on link "Calls" at bounding box center [52, 121] width 86 height 14
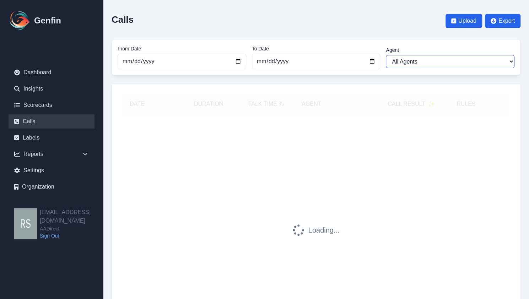
click at [400, 64] on select "All Agents [PERSON_NAME] [PERSON_NAME] [PERSON_NAME] [PERSON_NAME] [PERSON_NAME…" at bounding box center [450, 61] width 129 height 13
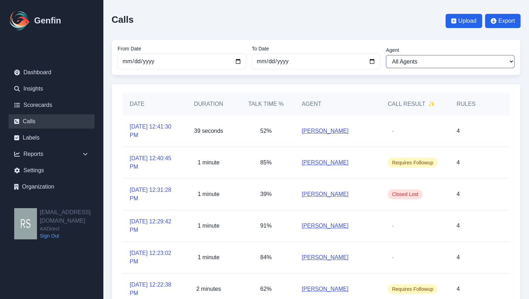
select select "[PERSON_NAME]"
click at [386, 55] on select "All Agents [PERSON_NAME] [PERSON_NAME] [PERSON_NAME] [PERSON_NAME] [PERSON_NAME…" at bounding box center [450, 61] width 129 height 13
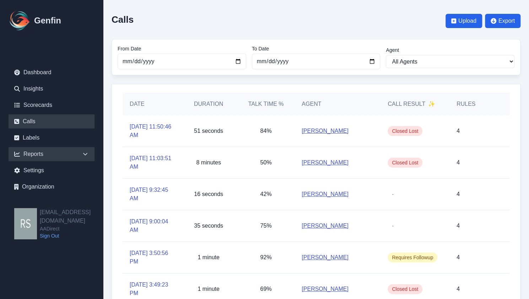
click at [43, 152] on div "Reports" at bounding box center [52, 154] width 86 height 14
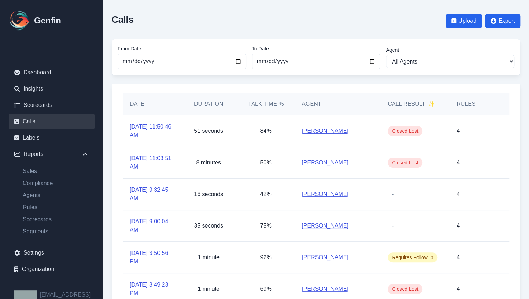
click at [312, 131] on link "[PERSON_NAME]" at bounding box center [324, 131] width 47 height 9
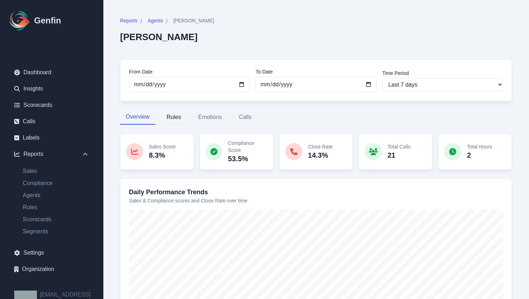
click at [173, 114] on button "Rules" at bounding box center [174, 117] width 26 height 15
select select "144"
select select "170"
select select "1110"
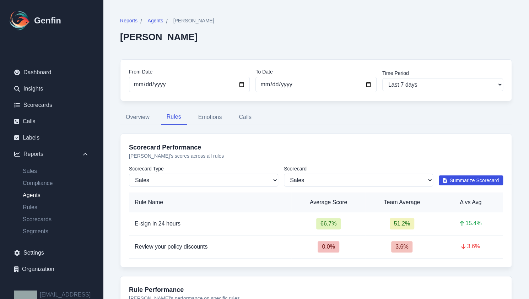
click at [45, 198] on link "Agents" at bounding box center [55, 195] width 77 height 9
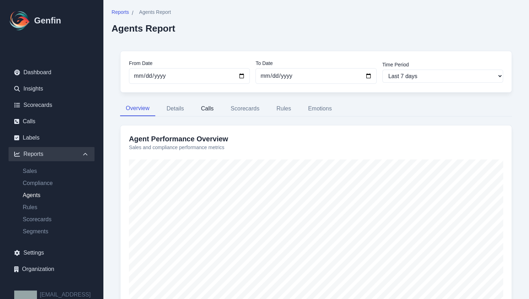
click at [205, 112] on button "Calls" at bounding box center [207, 108] width 24 height 15
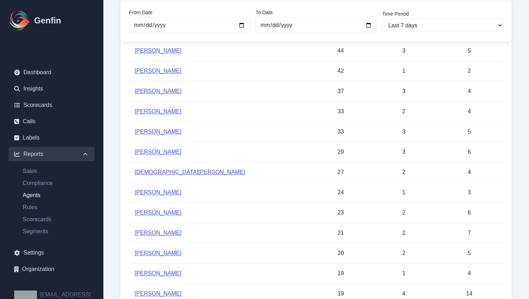
scroll to position [178, 0]
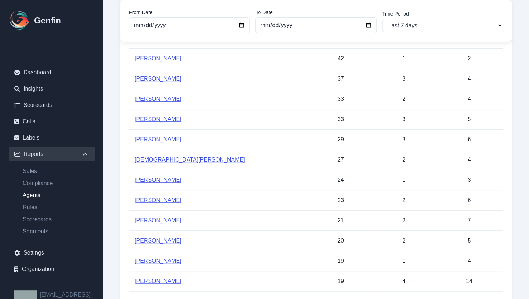
click at [159, 217] on link "[PERSON_NAME]" at bounding box center [158, 220] width 47 height 6
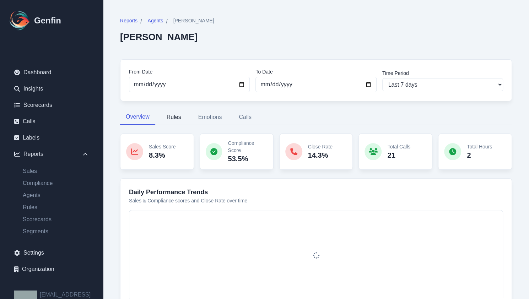
click at [177, 119] on button "Rules" at bounding box center [174, 117] width 26 height 15
select select "144"
select select "170"
select select "1110"
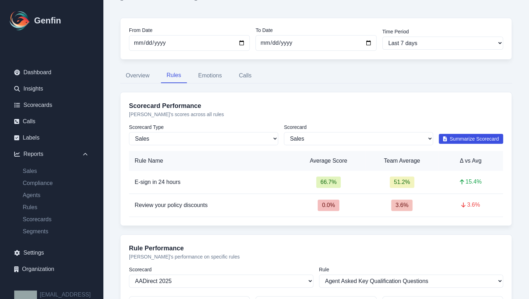
scroll to position [41, 0]
click at [382, 141] on select "All Scorecards Sales" at bounding box center [358, 138] width 149 height 13
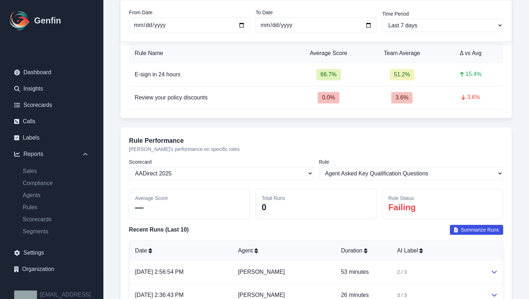
scroll to position [186, 0]
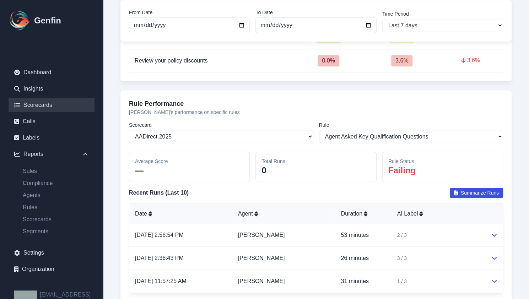
click at [29, 106] on link "Scorecards" at bounding box center [52, 105] width 86 height 14
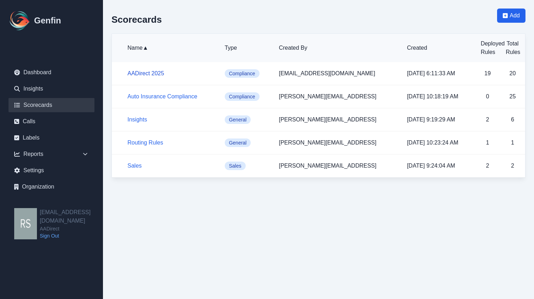
click at [151, 72] on link "AADirect 2025" at bounding box center [145, 73] width 37 height 6
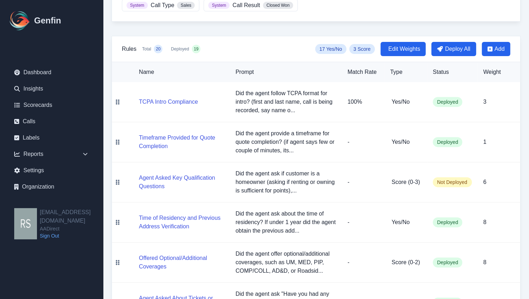
scroll to position [105, 0]
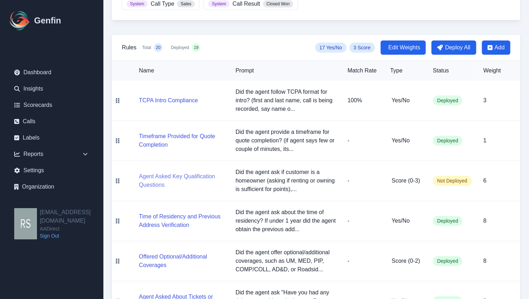
click at [198, 172] on button "Agent Asked Key Qualification Questions" at bounding box center [181, 180] width 85 height 17
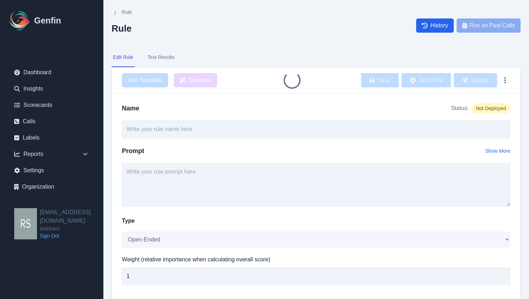
type input "Agent Asked Key Qualification Questions"
type input "6"
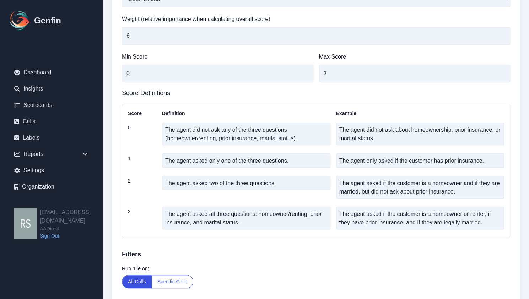
scroll to position [268, 0]
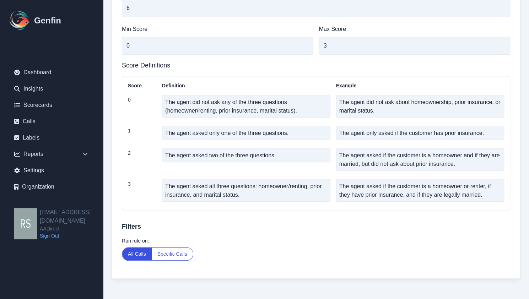
click at [178, 243] on div "Run rule on: All Calls Specific Calls" at bounding box center [316, 248] width 388 height 23
click at [168, 250] on button "Specific Calls" at bounding box center [172, 253] width 41 height 13
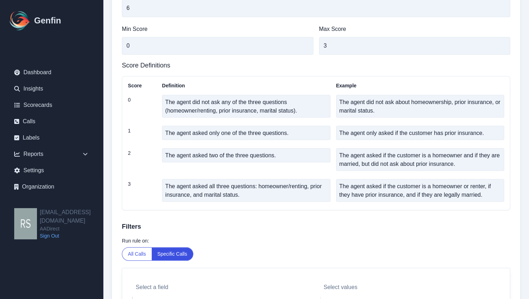
scroll to position [332, 0]
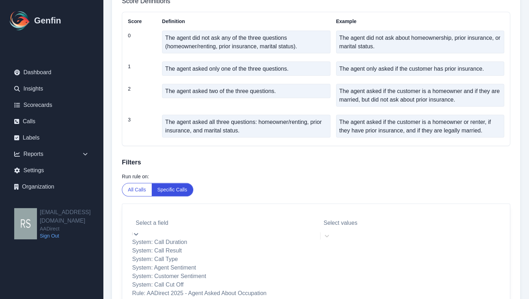
click at [256, 221] on div at bounding box center [222, 223] width 173 height 10
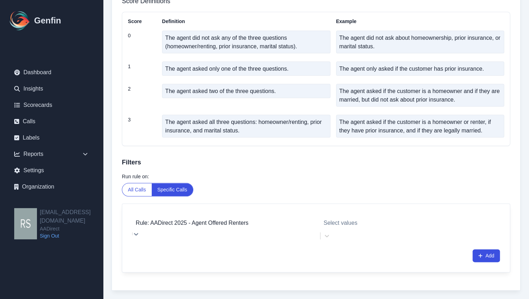
click at [345, 222] on div at bounding box center [404, 223] width 162 height 10
click at [345, 223] on div at bounding box center [404, 223] width 162 height 10
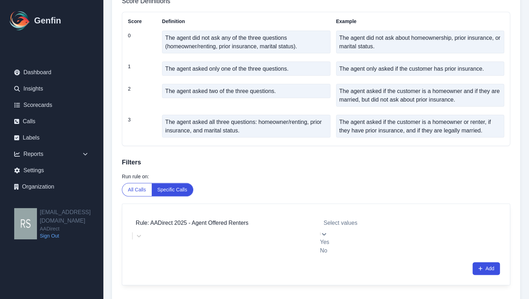
click at [345, 223] on div at bounding box center [404, 223] width 162 height 10
click at [341, 239] on div "Yes" at bounding box center [404, 242] width 169 height 9
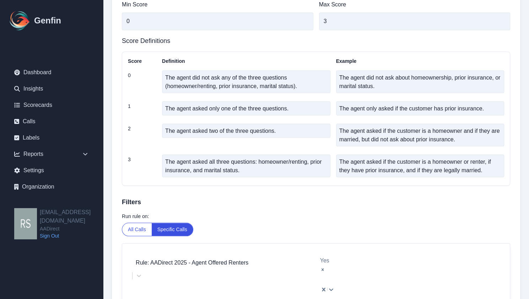
scroll to position [332, 0]
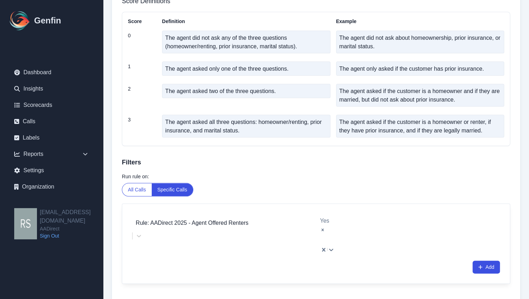
click at [445, 261] on div "Add" at bounding box center [315, 267] width 367 height 13
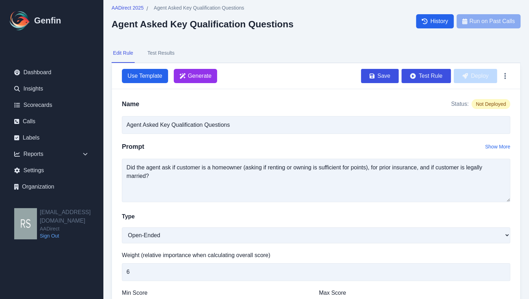
scroll to position [0, 0]
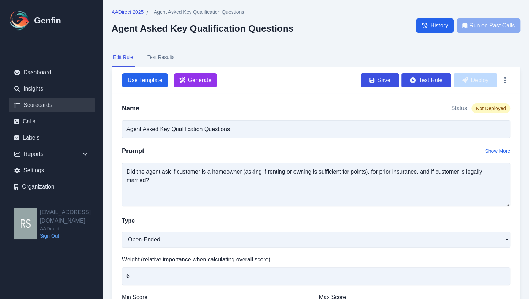
click at [32, 101] on link "Scorecards" at bounding box center [52, 105] width 86 height 14
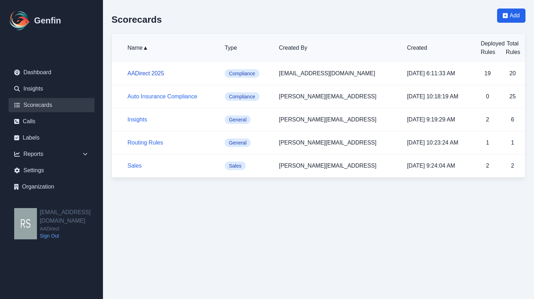
click at [137, 72] on link "AADirect 2025" at bounding box center [145, 73] width 37 height 6
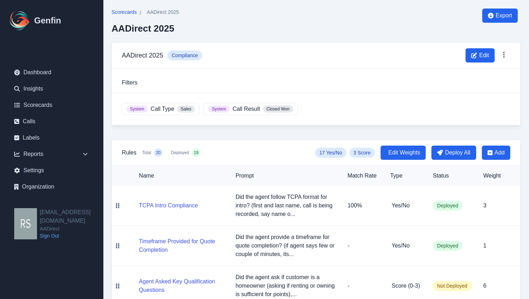
click at [131, 14] on span "Scorecards" at bounding box center [123, 12] width 25 height 7
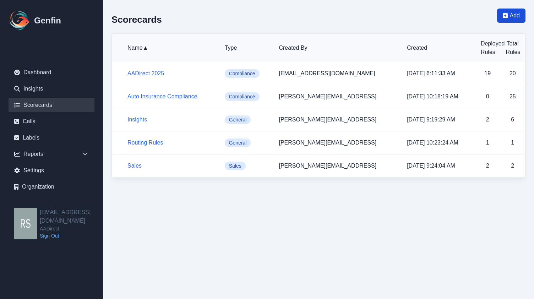
click at [512, 14] on span "Add" at bounding box center [515, 15] width 10 height 9
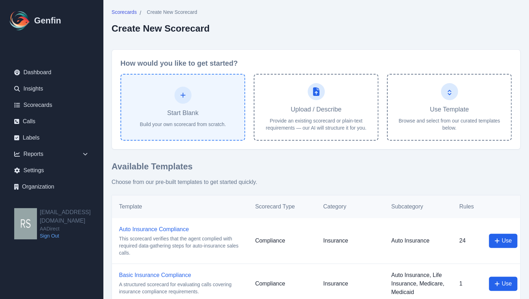
click at [219, 111] on button "Start Blank Build your own scorecard from scratch." at bounding box center [182, 107] width 125 height 67
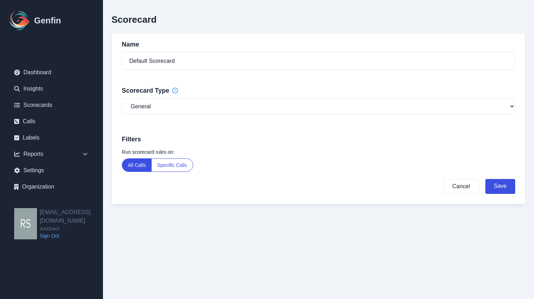
click at [157, 159] on button "Specific Calls" at bounding box center [172, 165] width 41 height 13
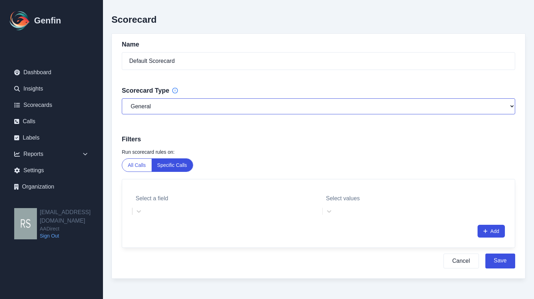
click at [240, 100] on select "General Compliance Sales" at bounding box center [318, 106] width 393 height 16
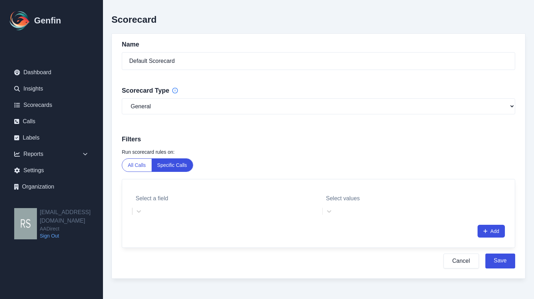
click at [458, 253] on button "Cancel" at bounding box center [460, 260] width 35 height 15
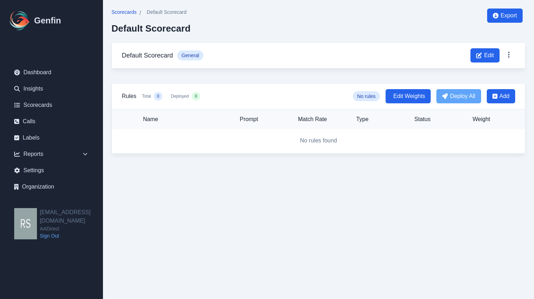
click at [133, 12] on span "Scorecards" at bounding box center [123, 12] width 25 height 7
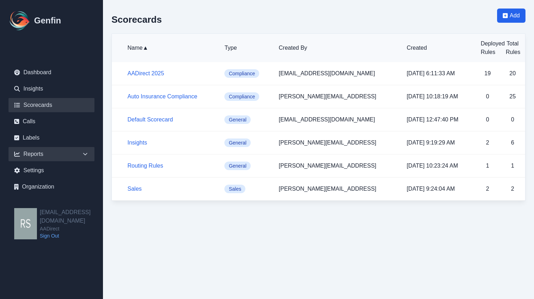
click at [66, 152] on div "Reports" at bounding box center [52, 154] width 86 height 14
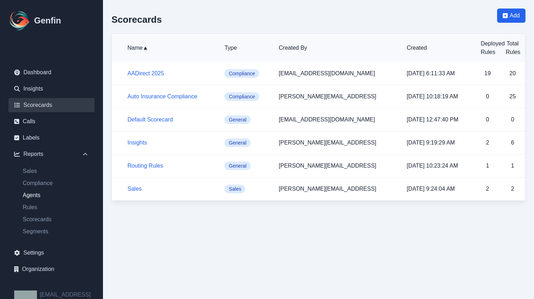
click at [28, 193] on link "Agents" at bounding box center [55, 195] width 77 height 9
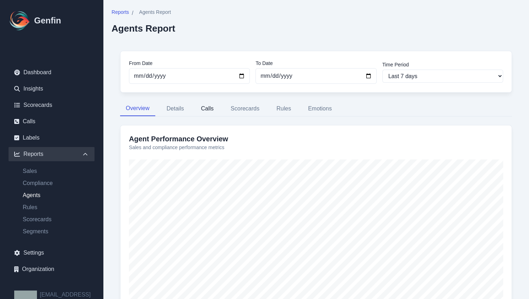
click at [211, 113] on button "Calls" at bounding box center [207, 108] width 24 height 15
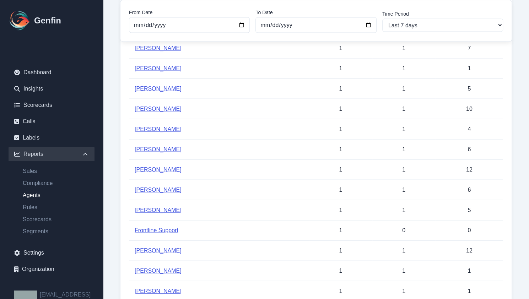
scroll to position [815, 0]
click at [151, 249] on td "[PERSON_NAME]" at bounding box center [219, 251] width 180 height 20
click at [155, 248] on link "[PERSON_NAME]" at bounding box center [158, 251] width 47 height 6
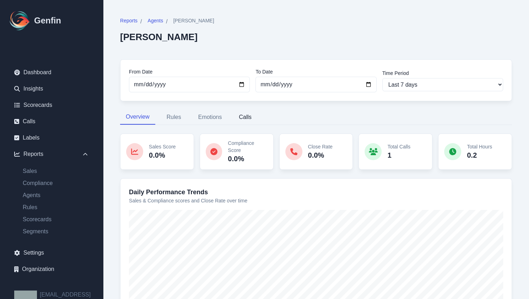
click at [241, 117] on button "Calls" at bounding box center [245, 117] width 24 height 15
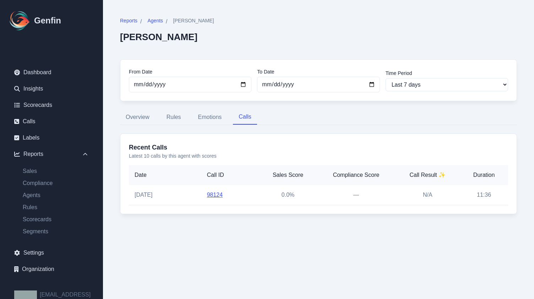
click at [207, 192] on link "98124" at bounding box center [215, 195] width 16 height 6
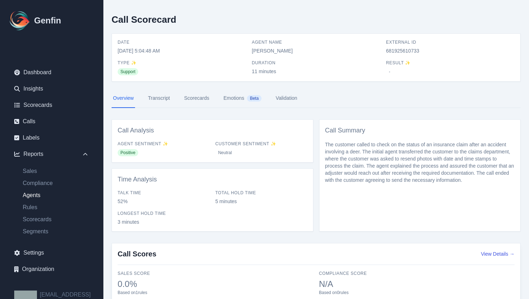
click at [66, 193] on link "Agents" at bounding box center [55, 195] width 77 height 9
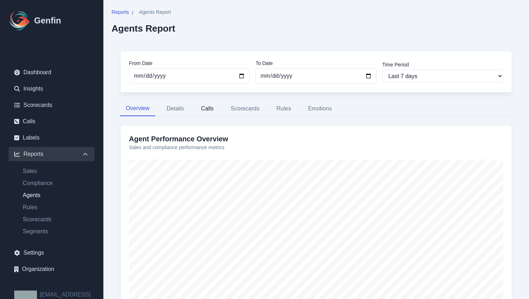
click at [209, 105] on button "Calls" at bounding box center [207, 108] width 24 height 15
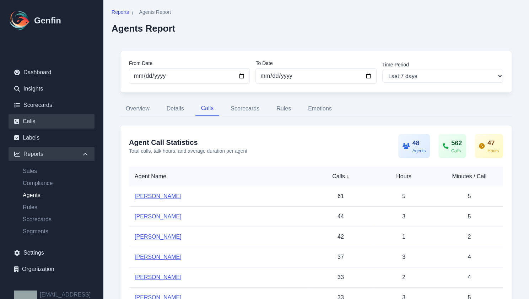
click at [60, 118] on link "Calls" at bounding box center [52, 121] width 86 height 14
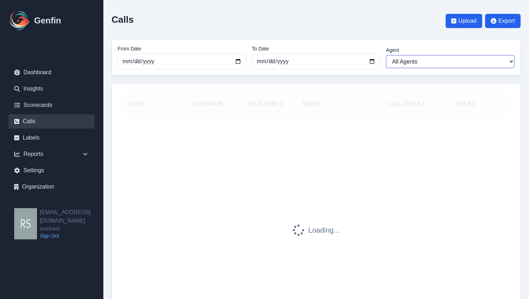
click at [430, 61] on select "All Agents [PERSON_NAME] [PERSON_NAME] [PERSON_NAME] [PERSON_NAME] [PERSON_NAME…" at bounding box center [450, 61] width 129 height 13
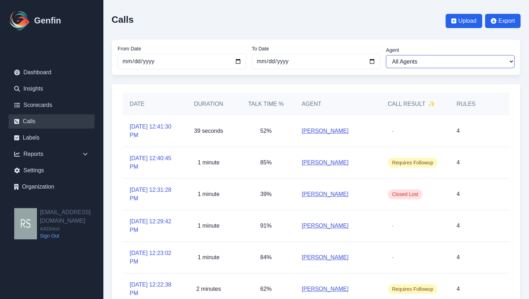
select select "[PERSON_NAME]"
click at [386, 55] on select "All Agents [PERSON_NAME] [PERSON_NAME] [PERSON_NAME] [PERSON_NAME] [PERSON_NAME…" at bounding box center [450, 61] width 129 height 13
select select "[PERSON_NAME]"
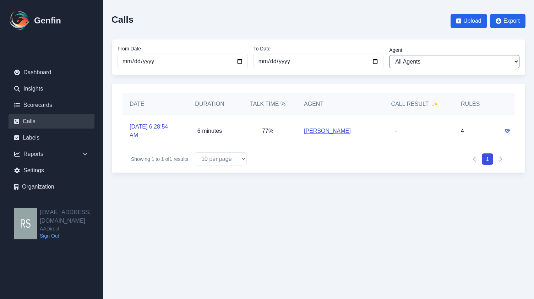
click at [417, 64] on select "All Agents [PERSON_NAME] [PERSON_NAME] [PERSON_NAME] [PERSON_NAME] [PERSON_NAME…" at bounding box center [454, 61] width 130 height 13
click at [357, 82] on div "Calls Upload Export From Date 2025-08-01 To Date 2025-09-03 Agent All Agents An…" at bounding box center [318, 90] width 431 height 181
click at [404, 69] on div "From Date 2025-08-01 To Date 2025-09-03 Agent All Agents Ana Martinez Annaly Ca…" at bounding box center [319, 57] width 402 height 24
click at [406, 63] on select "All Agents [PERSON_NAME] [PERSON_NAME] [PERSON_NAME] [PERSON_NAME] [PERSON_NAME…" at bounding box center [454, 61] width 130 height 13
click at [359, 181] on html "Genfin Dashboard Insights Scorecards Calls Labels Reports Sales Compliance Agen…" at bounding box center [267, 90] width 534 height 181
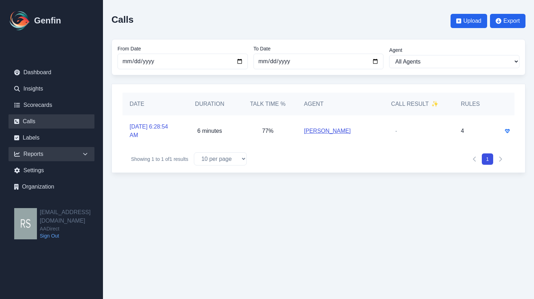
click at [43, 158] on div "Reports" at bounding box center [52, 154] width 86 height 14
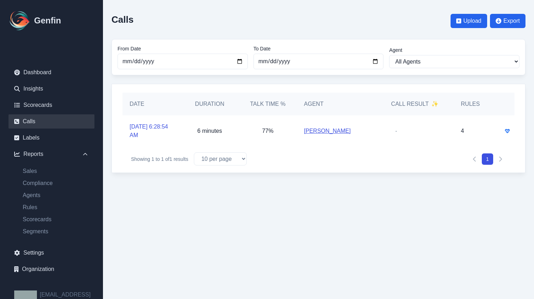
click at [31, 201] on ul "Sales Compliance Agents Rules Scorecards Segments" at bounding box center [52, 201] width 86 height 69
click at [31, 197] on link "Agents" at bounding box center [55, 195] width 77 height 9
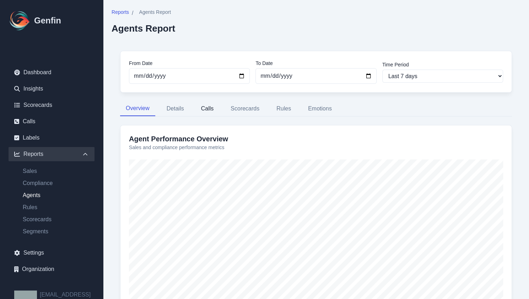
click at [197, 115] on button "Calls" at bounding box center [207, 108] width 24 height 15
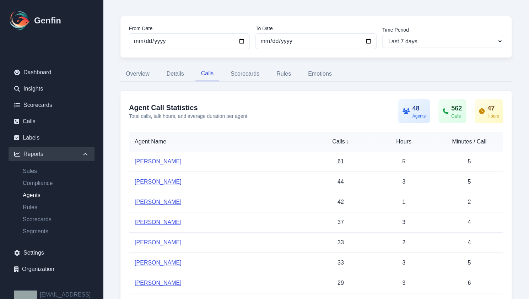
scroll to position [35, 0]
click at [157, 240] on link "[PERSON_NAME]" at bounding box center [158, 242] width 47 height 6
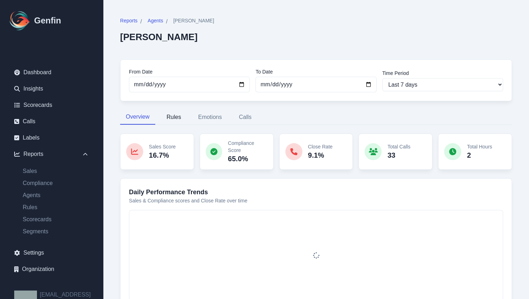
click at [169, 115] on button "Rules" at bounding box center [174, 117] width 26 height 15
select select "144"
select select "170"
select select "1110"
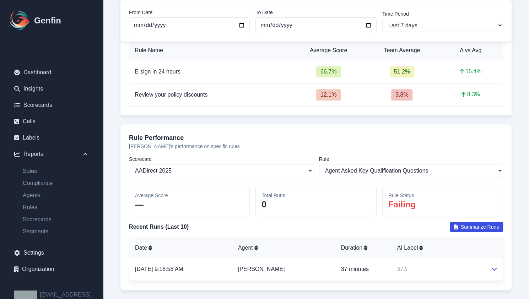
scroll to position [166, 0]
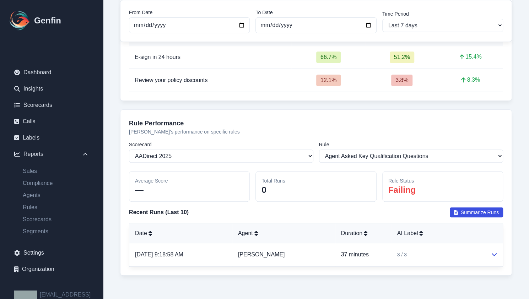
click at [452, 212] on button "Summarize Runs" at bounding box center [475, 212] width 53 height 10
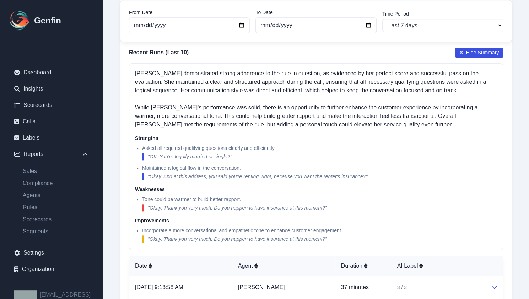
scroll to position [330, 0]
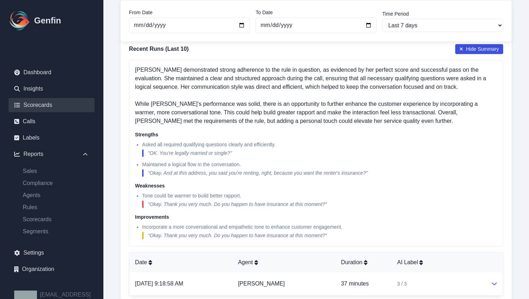
click at [47, 101] on link "Scorecards" at bounding box center [52, 105] width 86 height 14
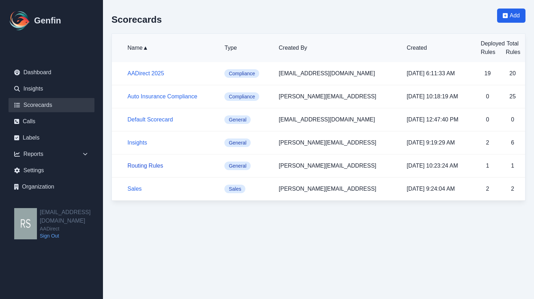
click at [137, 168] on link "Routing Rules" at bounding box center [145, 166] width 36 height 6
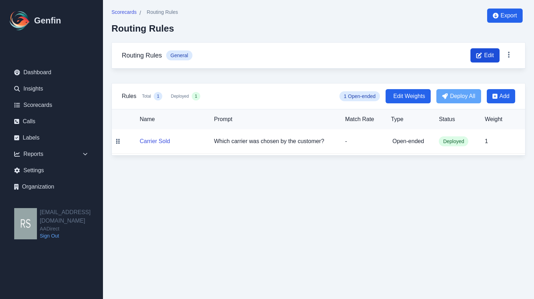
click at [491, 59] on span "Edit" at bounding box center [489, 55] width 10 height 9
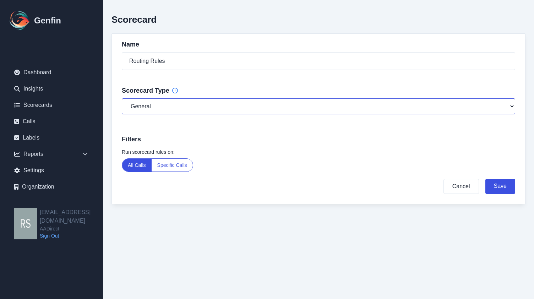
click at [227, 111] on select "General Compliance Sales" at bounding box center [318, 106] width 393 height 16
click at [226, 107] on select "General Compliance Sales" at bounding box center [318, 106] width 393 height 16
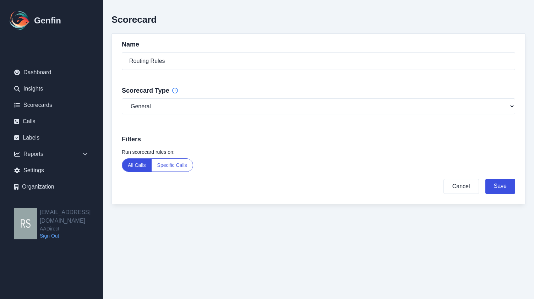
click at [182, 159] on button "Specific Calls" at bounding box center [172, 165] width 41 height 13
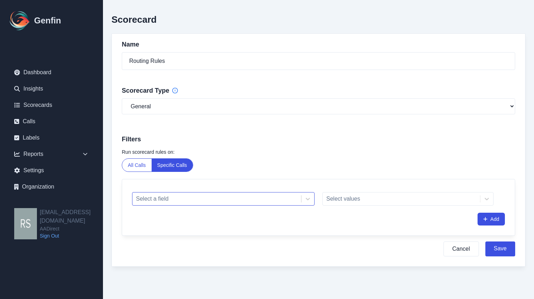
click at [187, 200] on div at bounding box center [217, 199] width 162 height 10
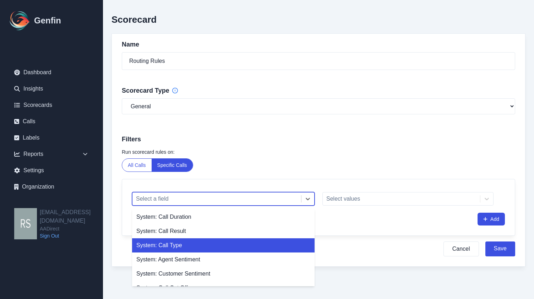
click at [246, 242] on div "System: Call Type" at bounding box center [223, 245] width 182 height 14
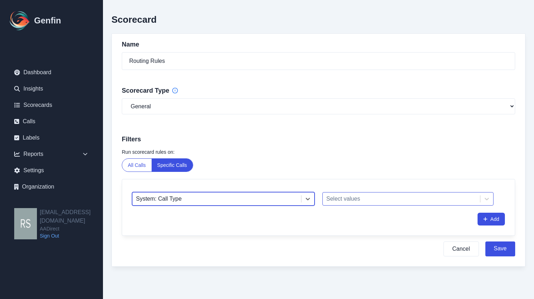
click at [341, 195] on div at bounding box center [401, 199] width 150 height 10
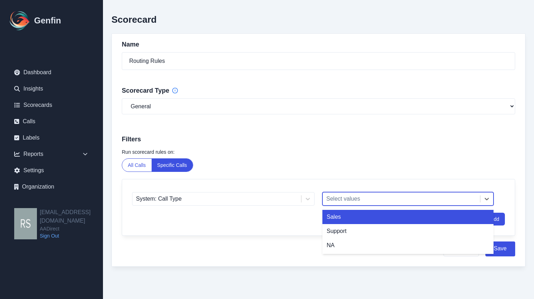
click at [339, 164] on div "Run scorecard rules on: All Calls Specific Calls" at bounding box center [318, 159] width 393 height 23
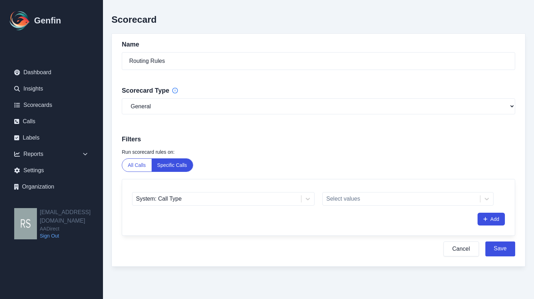
click at [446, 242] on button "Cancel" at bounding box center [460, 248] width 35 height 15
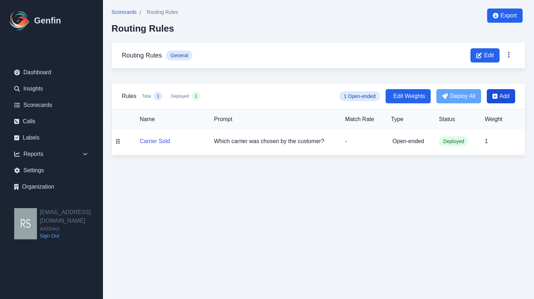
click at [502, 100] on span "Add" at bounding box center [501, 96] width 28 height 14
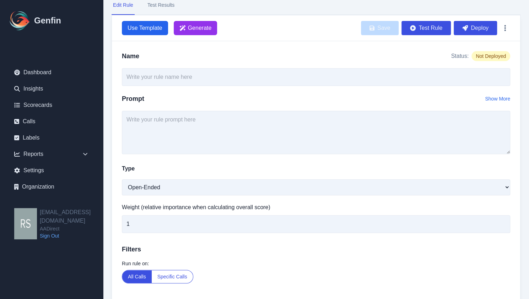
scroll to position [55, 0]
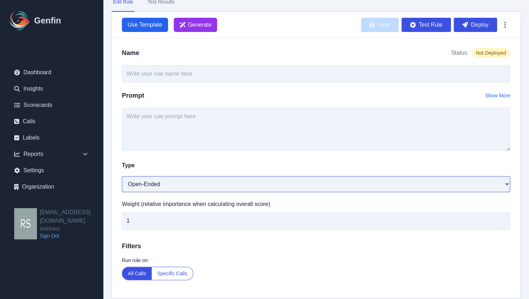
click at [232, 184] on select "Open-Ended Score Yes/No Single-Choice Number" at bounding box center [316, 184] width 388 height 16
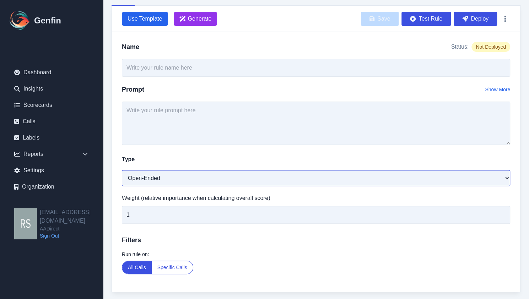
scroll to position [76, 0]
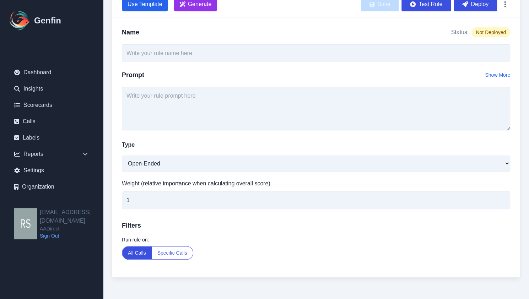
click at [170, 255] on button "Specific Calls" at bounding box center [172, 252] width 41 height 13
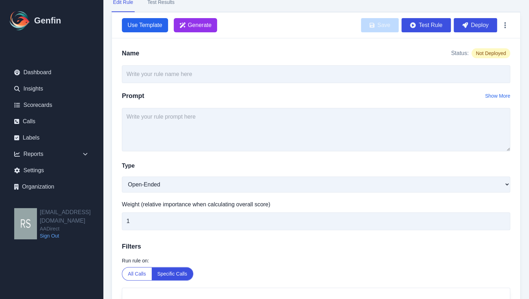
scroll to position [53, 0]
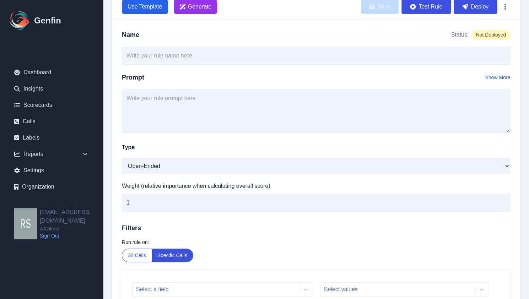
click at [226, 219] on div "Name Status: Not Deployed Prompt Show More Type Open-Ended Score Yes/No Single-…" at bounding box center [316, 182] width 408 height 324
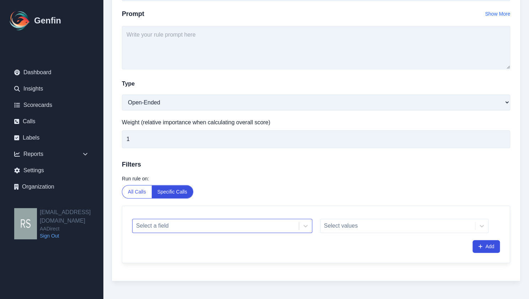
click at [214, 222] on div at bounding box center [215, 226] width 159 height 10
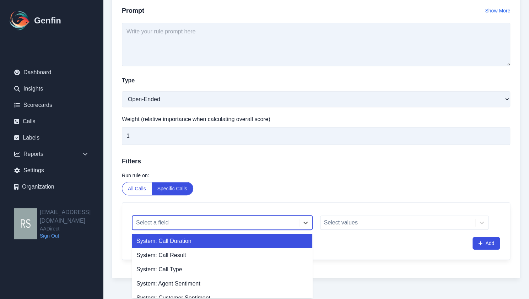
click at [214, 221] on div at bounding box center [215, 223] width 159 height 10
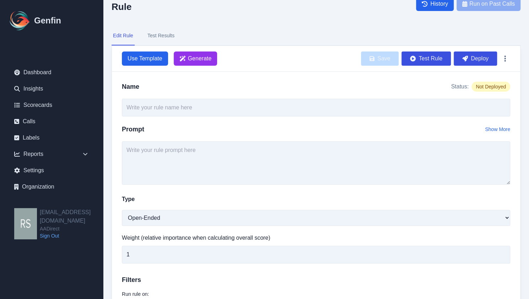
scroll to position [0, 0]
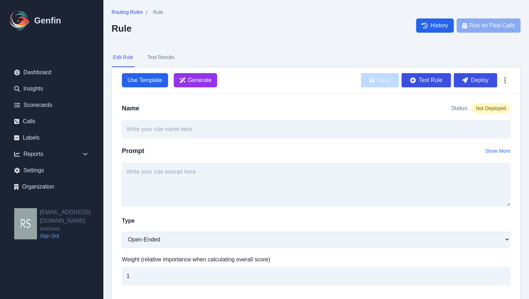
click at [141, 15] on span "Routing Rules" at bounding box center [126, 12] width 31 height 7
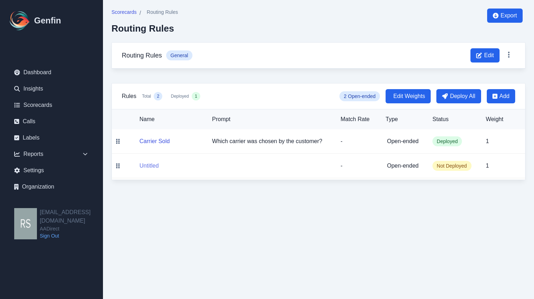
click at [155, 165] on button "Untitled" at bounding box center [149, 166] width 19 height 9
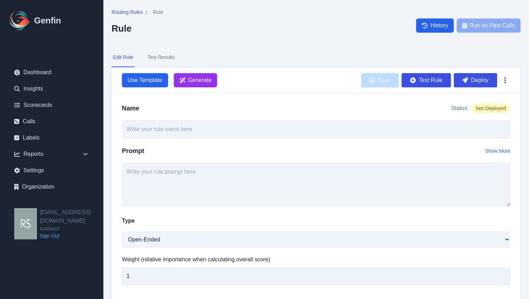
click at [501, 86] on button "button" at bounding box center [504, 80] width 10 height 13
click at [382, 41] on div "Routing Rules / Rule Rule History Run on Past Calls" at bounding box center [315, 26] width 409 height 34
click at [509, 79] on button "button" at bounding box center [504, 80] width 10 height 13
click at [475, 99] on button "Delete" at bounding box center [481, 97] width 57 height 13
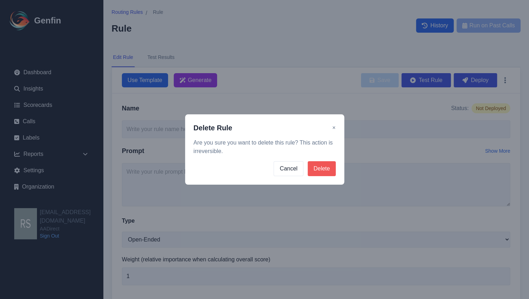
click at [315, 174] on button "Delete" at bounding box center [321, 168] width 28 height 15
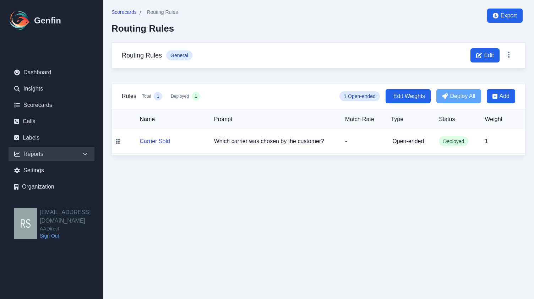
click at [53, 150] on div "Reports" at bounding box center [52, 154] width 86 height 14
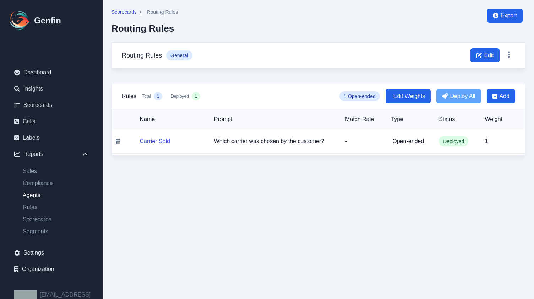
click at [23, 196] on link "Agents" at bounding box center [55, 195] width 77 height 9
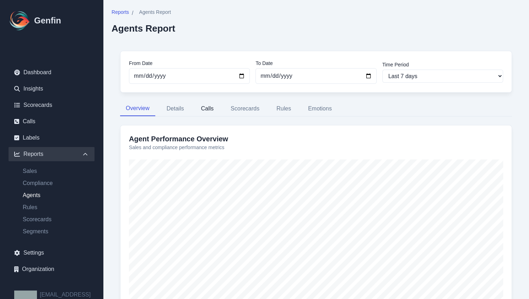
click at [197, 111] on button "Calls" at bounding box center [207, 108] width 24 height 15
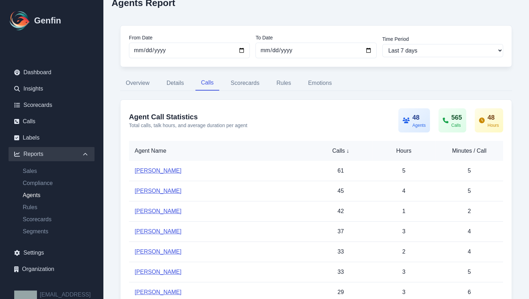
scroll to position [25, 0]
click at [244, 88] on button "Scorecards" at bounding box center [245, 83] width 40 height 15
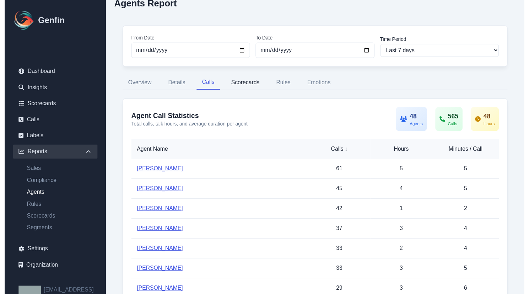
scroll to position [0, 0]
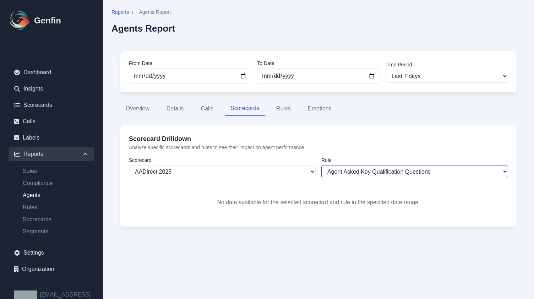
click at [343, 169] on select "Agent Asked Key Qualification Questions Agent Offered Renters TCPA Pricing Form…" at bounding box center [414, 171] width 187 height 13
click at [348, 194] on div "No data available for the selected scorecard and rule in the specified date ran…" at bounding box center [318, 202] width 379 height 31
click at [288, 106] on button "Rules" at bounding box center [284, 108] width 26 height 15
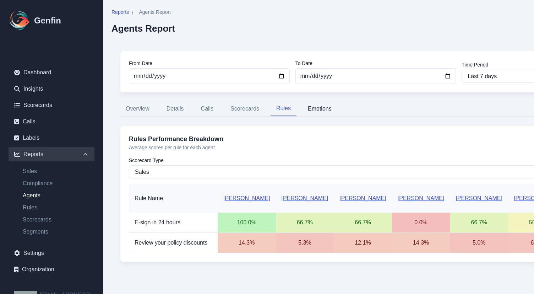
click at [315, 113] on button "Emotions" at bounding box center [319, 108] width 35 height 15
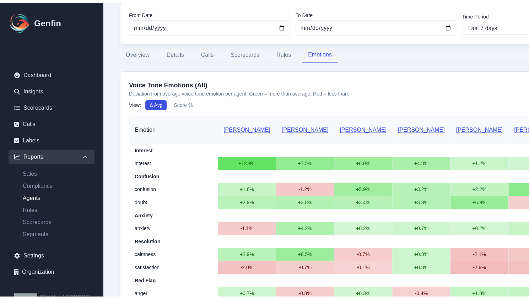
scroll to position [57, 0]
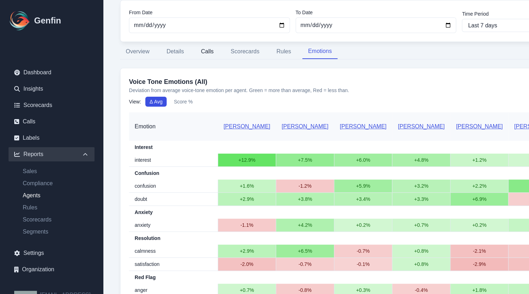
click at [204, 58] on button "Calls" at bounding box center [207, 51] width 24 height 15
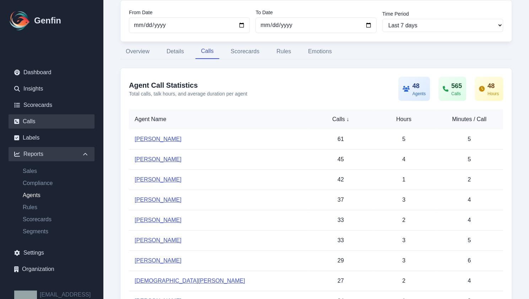
click at [56, 120] on link "Calls" at bounding box center [52, 121] width 86 height 14
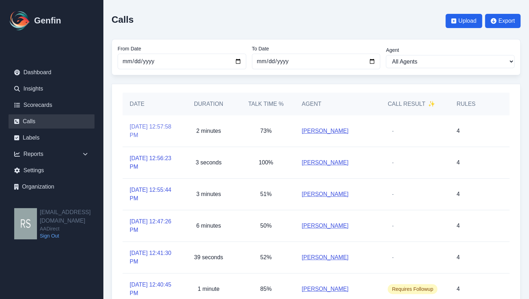
click at [141, 131] on link "9/3/2025, 12:57:58 PM" at bounding box center [151, 130] width 43 height 17
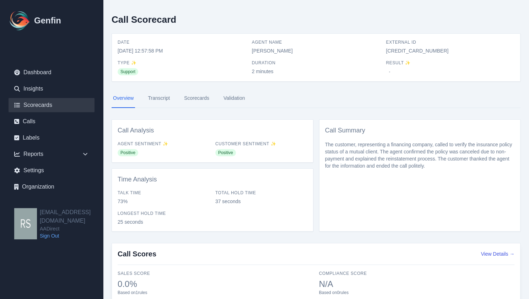
click at [84, 105] on link "Scorecards" at bounding box center [52, 105] width 86 height 14
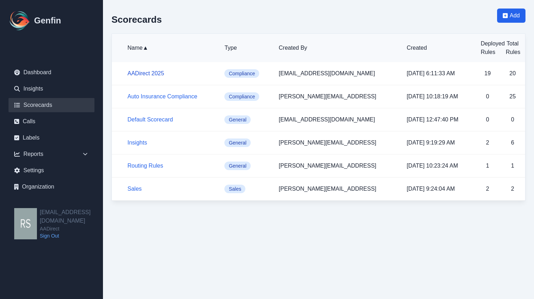
click at [141, 72] on link "AADirect 2025" at bounding box center [145, 73] width 37 height 6
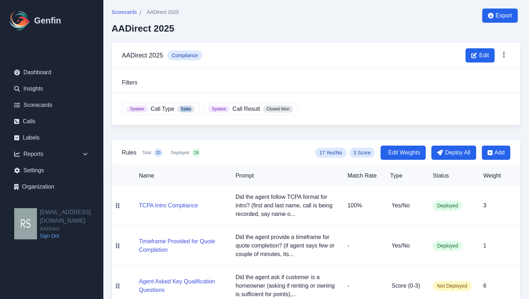
drag, startPoint x: 181, startPoint y: 106, endPoint x: 194, endPoint y: 106, distance: 12.8
click at [194, 106] on div "System Call Type Sales" at bounding box center [160, 109] width 77 height 12
click at [72, 119] on link "Calls" at bounding box center [52, 121] width 86 height 14
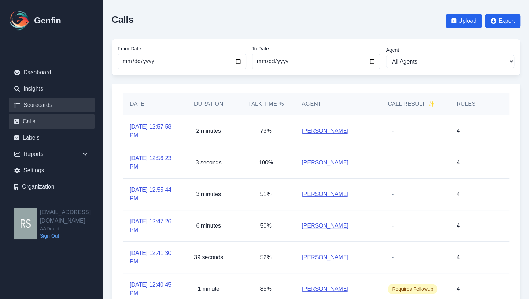
click at [46, 108] on link "Scorecards" at bounding box center [52, 105] width 86 height 14
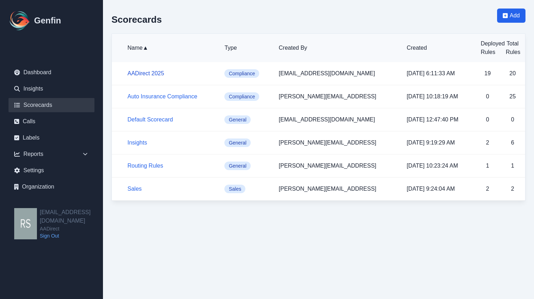
click at [143, 76] on link "AADirect 2025" at bounding box center [145, 73] width 37 height 6
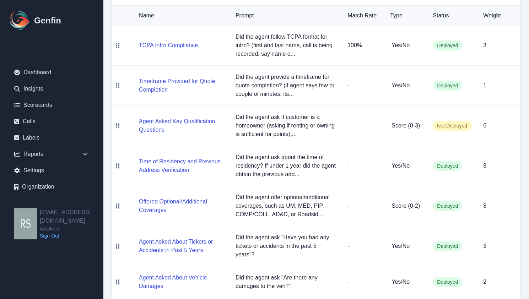
scroll to position [167, 0]
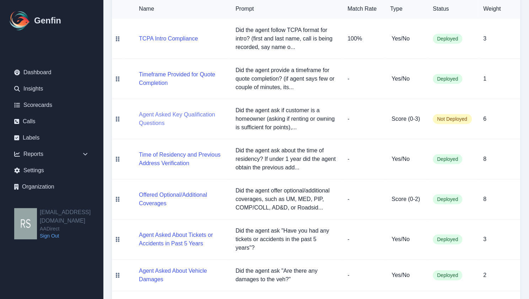
click at [178, 113] on button "Agent Asked Key Qualification Questions" at bounding box center [181, 118] width 85 height 17
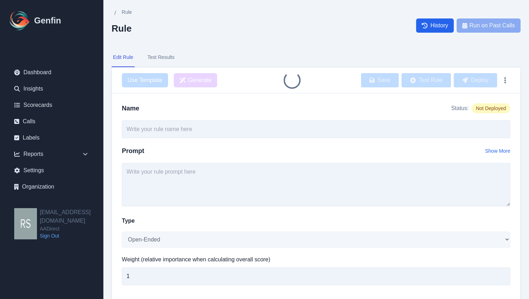
type input "Agent Asked Key Qualification Questions"
type textarea "Did the agent ask if customer is a homeowner (asking if renting or owning is su…"
select select "Score"
type input "6"
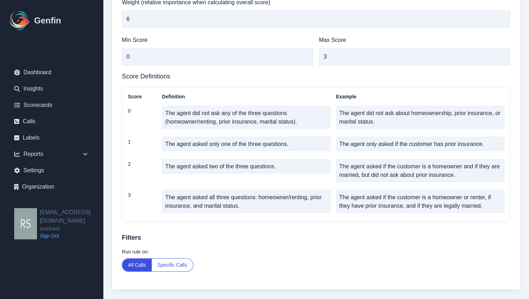
scroll to position [257, 0]
click at [38, 124] on link "Calls" at bounding box center [52, 121] width 86 height 14
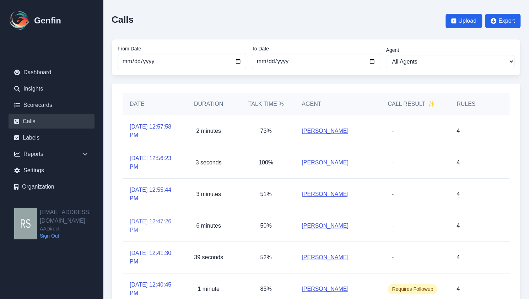
click at [144, 224] on link "9/3/2025, 12:47:26 PM" at bounding box center [151, 225] width 43 height 17
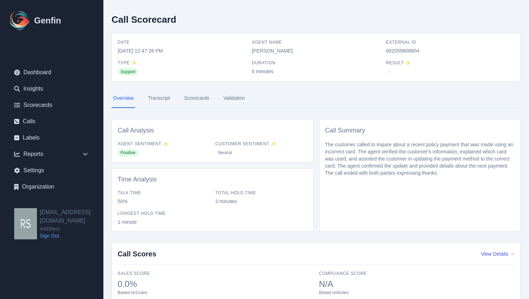
click at [164, 98] on link "Transcript" at bounding box center [158, 98] width 25 height 19
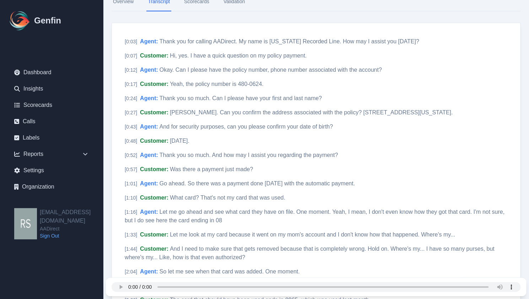
scroll to position [94, 0]
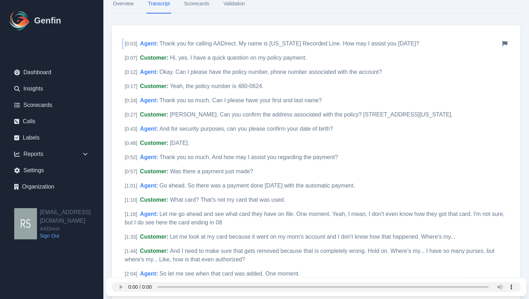
click at [504, 43] on icon at bounding box center [504, 44] width 5 height 6
click at [505, 42] on icon at bounding box center [504, 44] width 5 height 6
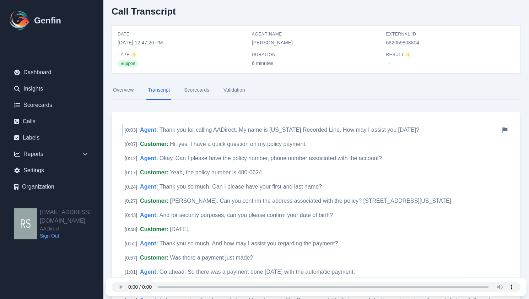
scroll to position [0, 0]
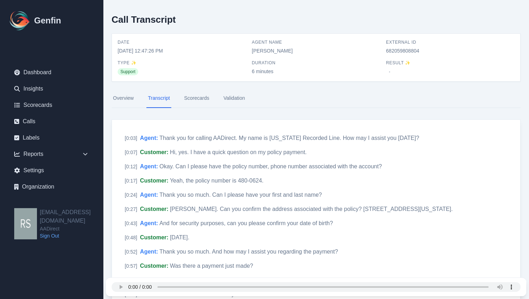
click at [255, 51] on span "[PERSON_NAME]" at bounding box center [316, 50] width 129 height 7
click at [305, 87] on div "Call Transcript Date 9/3/2025, 12:47:26 PM Agent Name Iris Luna External ID 682…" at bounding box center [315, 304] width 409 height 591
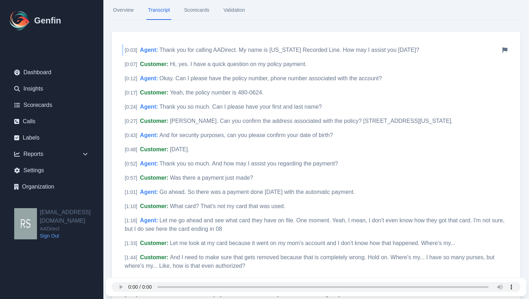
scroll to position [99, 0]
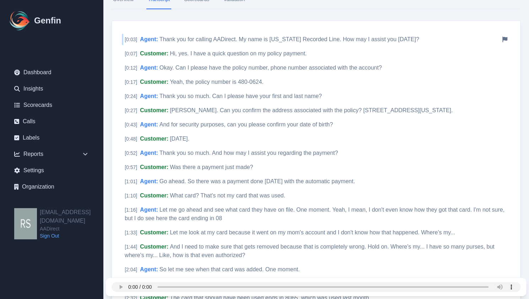
click at [507, 38] on icon at bounding box center [504, 40] width 5 height 6
click at [86, 153] on icon at bounding box center [85, 154] width 7 height 7
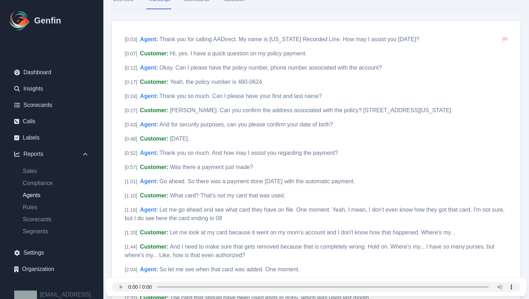
click at [31, 197] on link "Agents" at bounding box center [55, 195] width 77 height 9
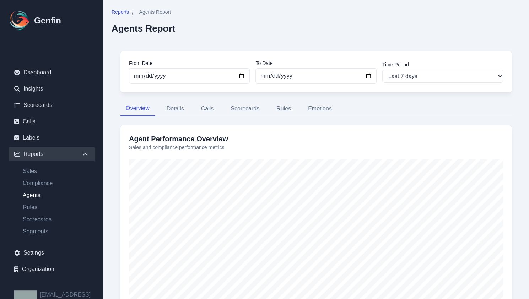
click at [241, 92] on div "From Date [DATE] To Date [DATE] Time Period Last 7 days Last 14 days Last 30 da…" at bounding box center [315, 184] width 409 height 285
click at [33, 217] on link "Scorecards" at bounding box center [55, 219] width 77 height 9
select select "14"
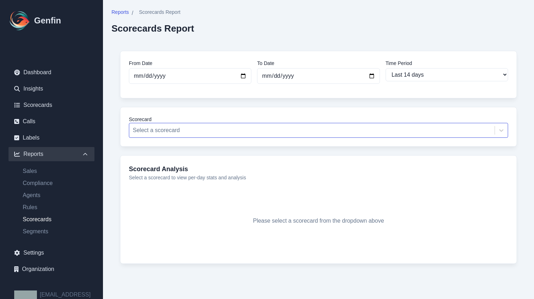
click at [190, 135] on div at bounding box center [312, 130] width 358 height 10
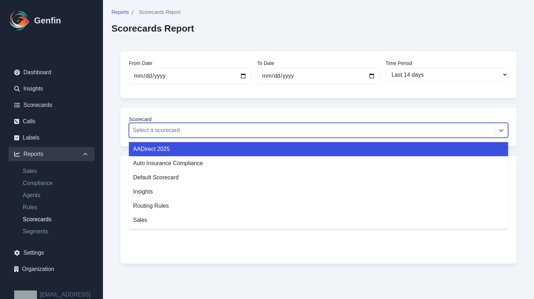
click at [175, 147] on div "AADirect 2025" at bounding box center [318, 149] width 379 height 14
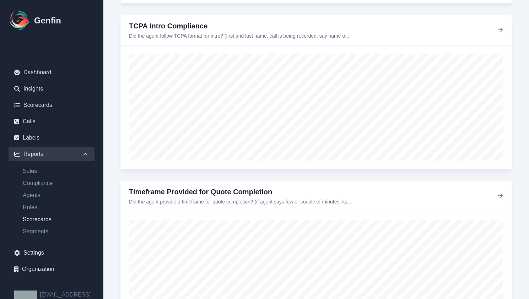
scroll to position [143, 0]
click at [502, 29] on icon "button" at bounding box center [500, 30] width 6 height 6
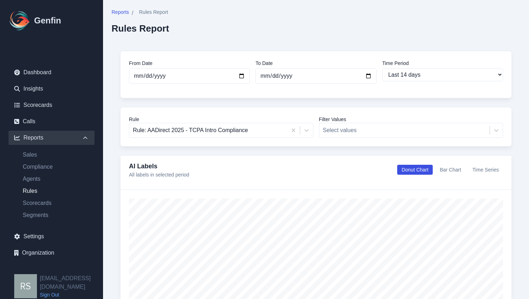
select select "14"
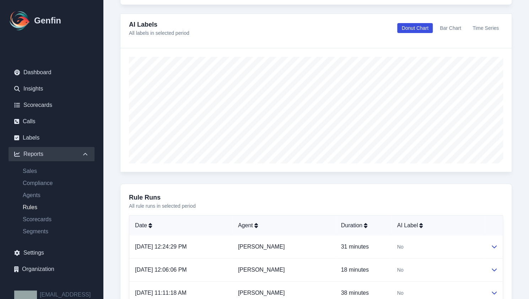
scroll to position [142, 0]
click at [480, 33] on div "AI Labels All labels in selected period Donut Chart Bar Chart Time Series" at bounding box center [316, 27] width 374 height 17
click at [484, 28] on button "Time Series" at bounding box center [485, 28] width 35 height 10
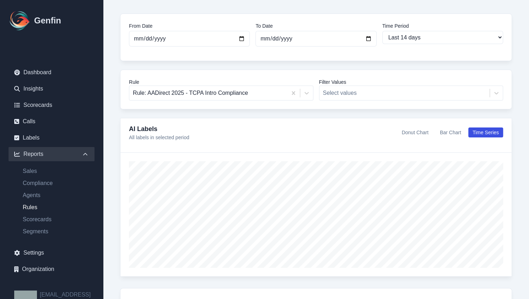
scroll to position [36, 0]
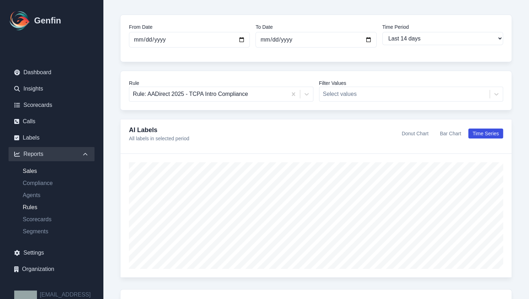
click at [35, 174] on link "Sales" at bounding box center [55, 171] width 77 height 9
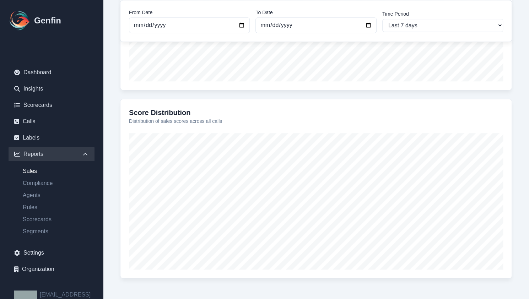
scroll to position [261, 0]
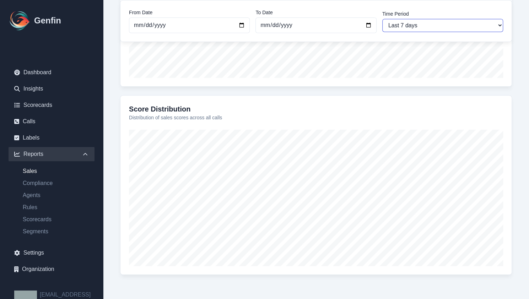
click at [394, 29] on select "Last 7 days Last 14 days Last 30 days Last 90 days Last 180 days Last 365 days …" at bounding box center [442, 25] width 121 height 13
click at [360, 102] on div "Score Distribution Distribution of sales scores across all calls" at bounding box center [316, 185] width 392 height 180
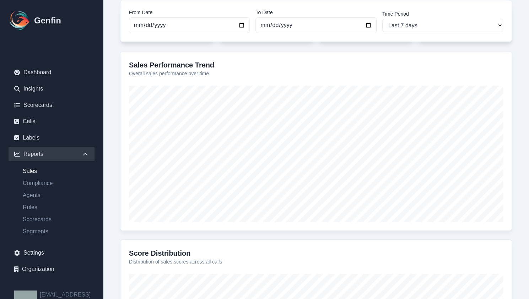
scroll to position [125, 0]
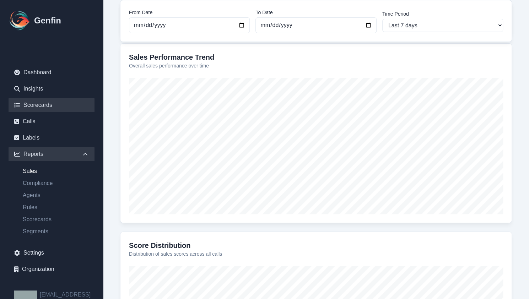
click at [43, 106] on link "Scorecards" at bounding box center [52, 105] width 86 height 14
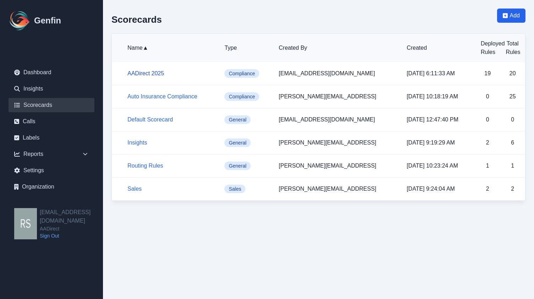
click at [148, 73] on link "AADirect 2025" at bounding box center [145, 73] width 37 height 6
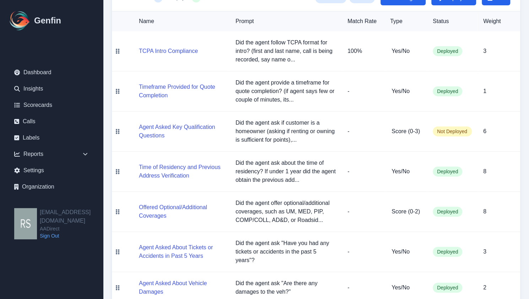
scroll to position [154, 0]
